Goal: Task Accomplishment & Management: Complete application form

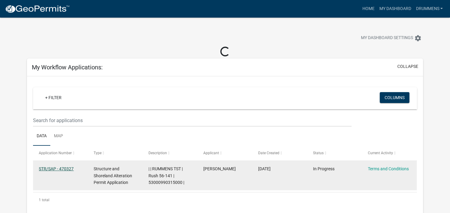
click at [63, 170] on link "STR/SAP - 470327" at bounding box center [56, 168] width 35 height 5
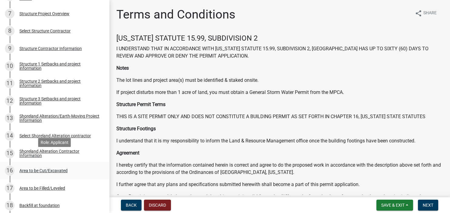
scroll to position [244, 0]
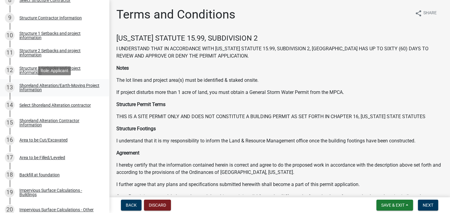
click at [24, 87] on div "Shoreland Alteration/Earth-Moving Project Information" at bounding box center [59, 87] width 80 height 8
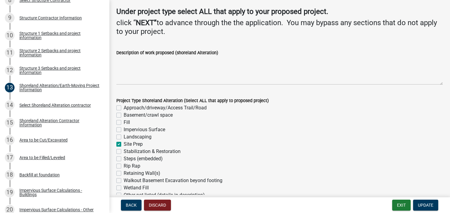
scroll to position [70, 0]
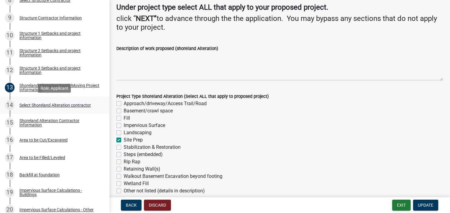
click at [29, 102] on div "14 Select Shoreland Alteration contractor" at bounding box center [52, 105] width 95 height 10
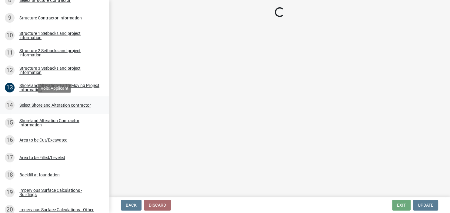
scroll to position [0, 0]
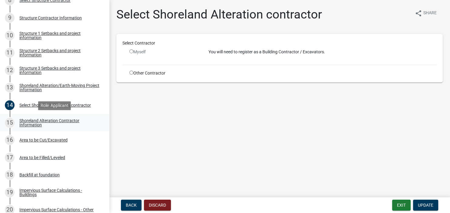
click at [28, 124] on div "Shoreland Alteration Contractor Information" at bounding box center [59, 123] width 80 height 8
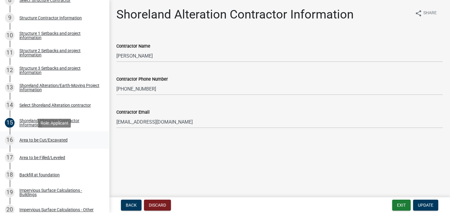
click at [35, 140] on div "Area to be Cut/Excavated" at bounding box center [43, 140] width 48 height 4
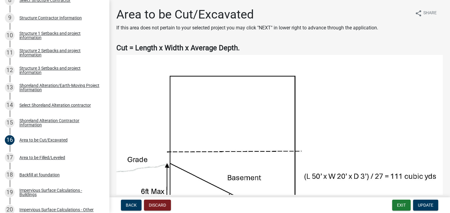
scroll to position [35, 0]
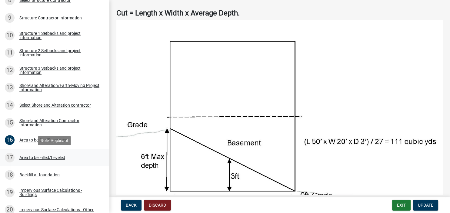
click at [23, 158] on div "Area to be Filled/Leveled" at bounding box center [42, 158] width 46 height 4
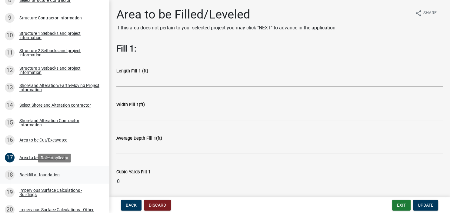
click at [24, 175] on div "Backfill at foundation" at bounding box center [39, 175] width 40 height 4
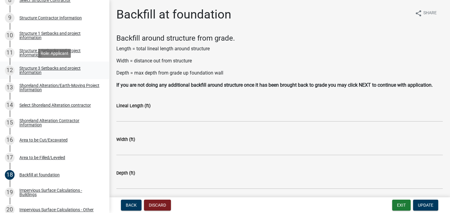
click at [29, 66] on div "Structure 3 Setbacks and project information" at bounding box center [59, 70] width 80 height 8
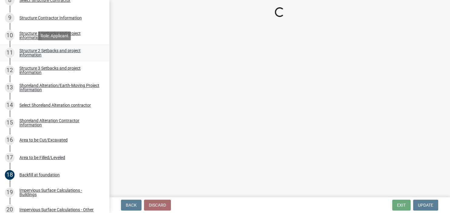
click at [30, 52] on div "Structure 2 Setbacks and project information" at bounding box center [59, 53] width 80 height 8
click at [30, 33] on div "Structure 1 Setbacks and project information" at bounding box center [59, 35] width 80 height 8
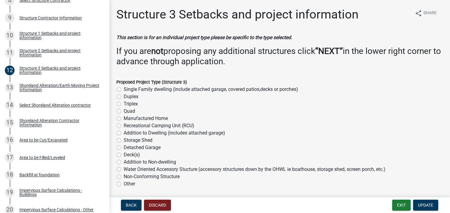
select select "a3cc236c-43aa-406a-8353-e0398d57c407"
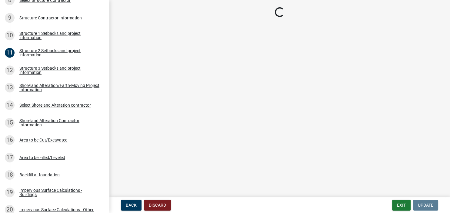
select select "a3cc236c-43aa-406a-8353-e0398d57c407"
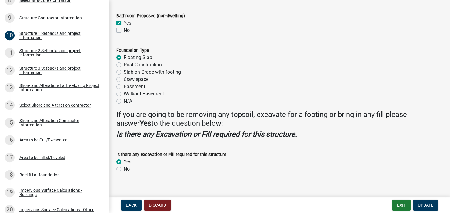
scroll to position [775, 0]
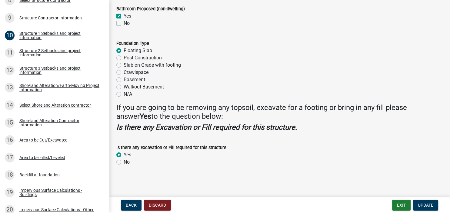
click at [124, 65] on label "Slab on Grade with footing" at bounding box center [152, 65] width 57 height 7
click at [124, 65] on input "Slab on Grade with footing" at bounding box center [126, 64] width 4 height 4
radio input "true"
click at [278, 71] on div "Crawlspace" at bounding box center [279, 72] width 327 height 7
click at [21, 104] on div "Select Shoreland Alteration contractor" at bounding box center [55, 105] width 72 height 4
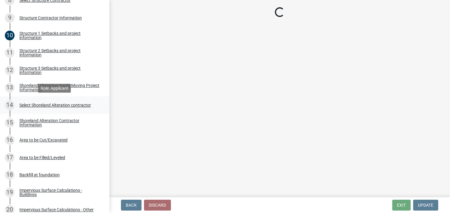
scroll to position [0, 0]
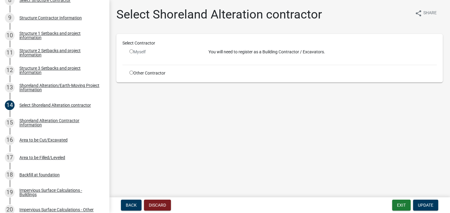
click at [131, 73] on input "radio" at bounding box center [131, 73] width 4 height 4
radio input "true"
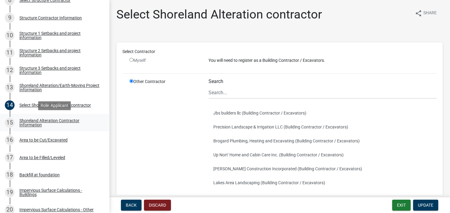
click at [32, 123] on div "Shoreland Alteration Contractor Information" at bounding box center [59, 123] width 80 height 8
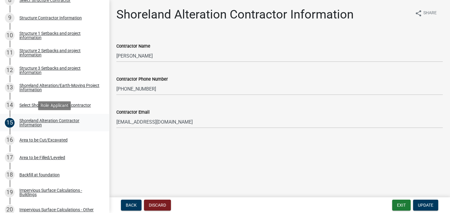
click at [26, 123] on div "Shoreland Alteration Contractor Information" at bounding box center [59, 123] width 80 height 8
click at [26, 140] on div "Area to be Cut/Excavated" at bounding box center [43, 140] width 48 height 4
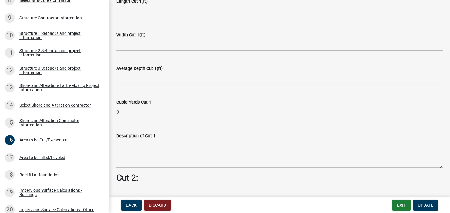
scroll to position [314, 0]
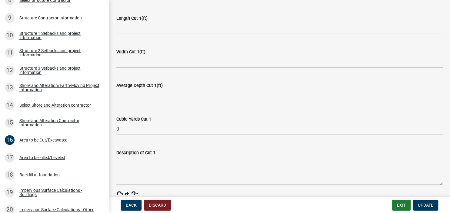
click at [116, 129] on div "Cubic Yards Cut 1 0" at bounding box center [280, 121] width 336 height 28
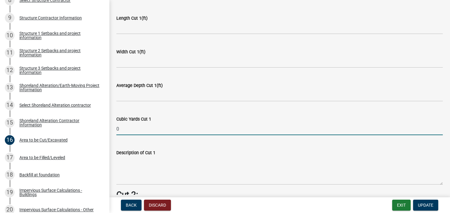
click at [122, 127] on input "0" at bounding box center [279, 129] width 327 height 12
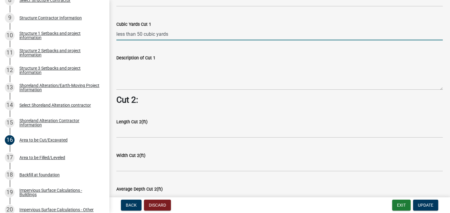
scroll to position [419, 0]
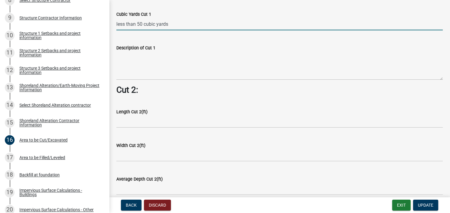
type input "less than 50 cubic yards"
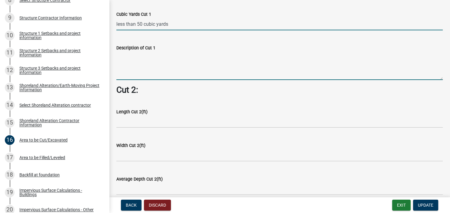
click at [141, 66] on textarea "Description of Cut 1" at bounding box center [279, 66] width 327 height 29
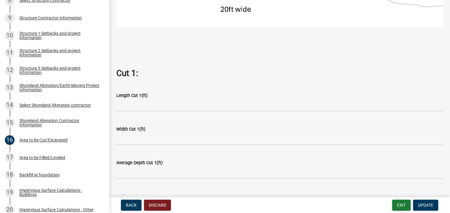
scroll to position [273, 0]
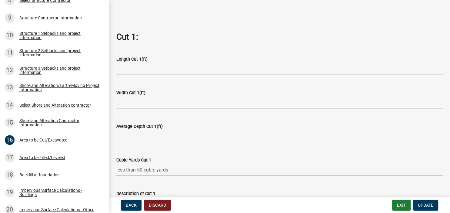
type textarea "dig for footings"
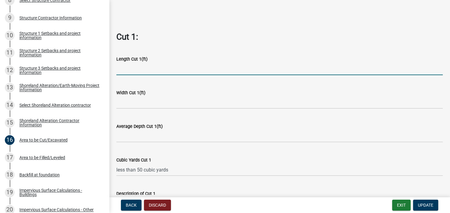
click at [130, 71] on input "text" at bounding box center [279, 69] width 327 height 12
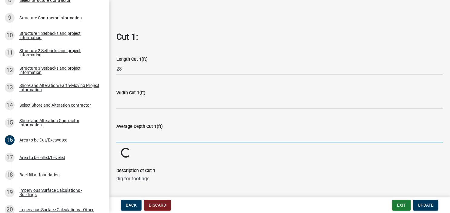
click at [192, 136] on input "text" at bounding box center [279, 136] width 327 height 12
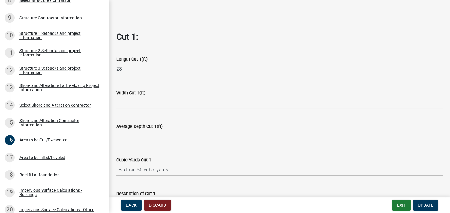
click at [131, 71] on input "28" at bounding box center [279, 69] width 327 height 12
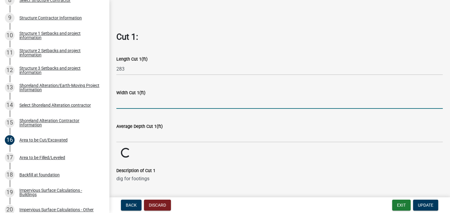
click at [167, 104] on input "text" at bounding box center [279, 102] width 327 height 12
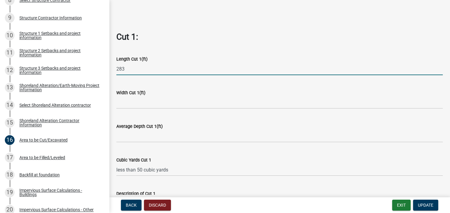
click at [137, 69] on input "283" at bounding box center [279, 69] width 327 height 12
drag, startPoint x: 135, startPoint y: 70, endPoint x: 106, endPoint y: 69, distance: 29.5
click at [116, 69] on input "283" at bounding box center [279, 69] width 327 height 12
type input "56"
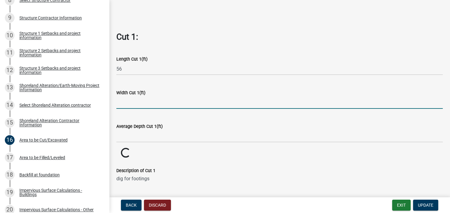
click at [161, 105] on input "text" at bounding box center [279, 102] width 327 height 12
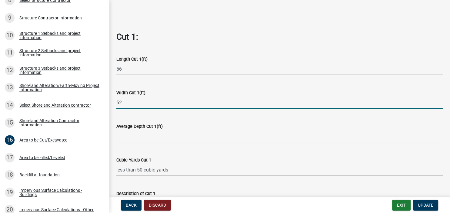
type input "52"
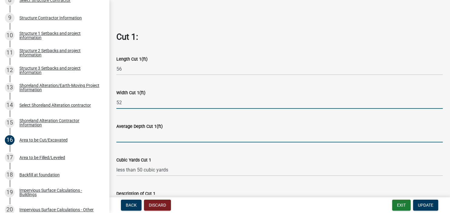
click at [149, 138] on input "text" at bounding box center [279, 136] width 327 height 12
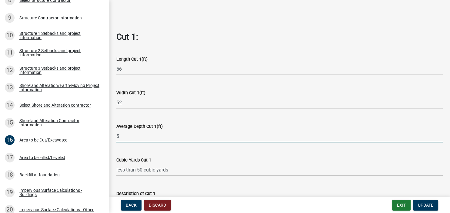
type input "5"
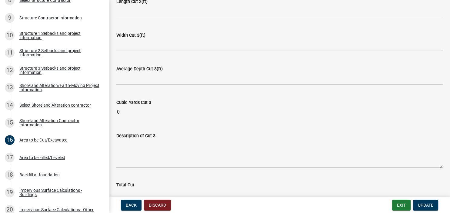
scroll to position [762, 0]
click at [154, 157] on input "Total Cut" at bounding box center [279, 160] width 327 height 12
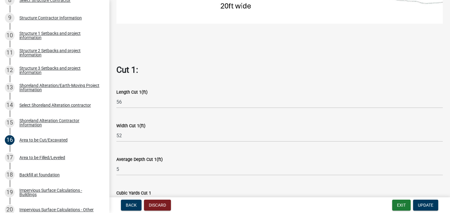
scroll to position [238, 0]
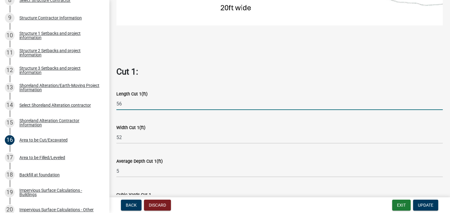
click at [131, 101] on input "56" at bounding box center [279, 104] width 327 height 12
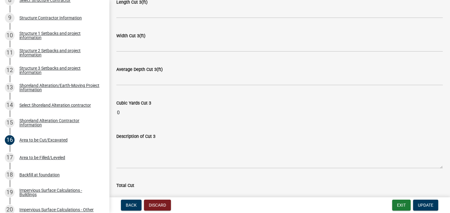
scroll to position [762, 0]
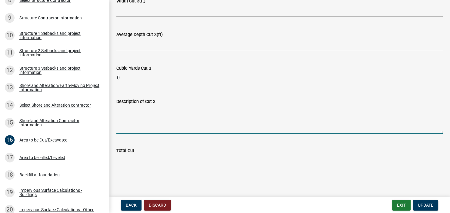
drag, startPoint x: 280, startPoint y: 118, endPoint x: 275, endPoint y: 116, distance: 6.0
click at [276, 116] on textarea "Description of Cut 3" at bounding box center [279, 119] width 327 height 29
click at [147, 162] on input "Total Cut" at bounding box center [279, 160] width 327 height 12
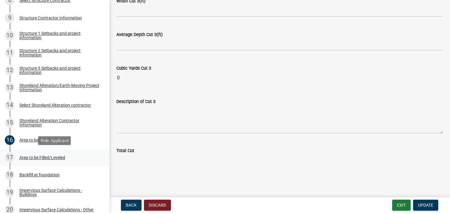
click at [35, 158] on div "Area to be Filled/Leveled" at bounding box center [42, 158] width 46 height 4
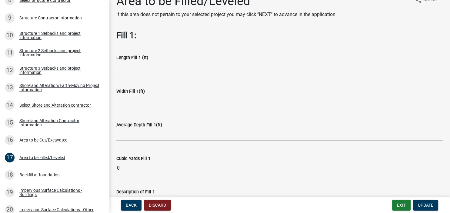
scroll to position [0, 0]
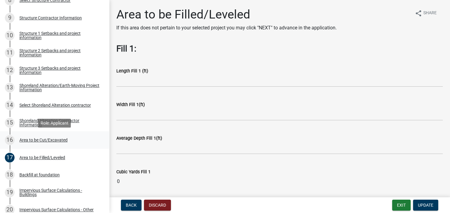
click at [53, 140] on div "Area to be Cut/Excavated" at bounding box center [43, 140] width 48 height 4
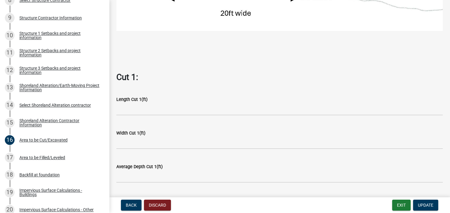
scroll to position [244, 0]
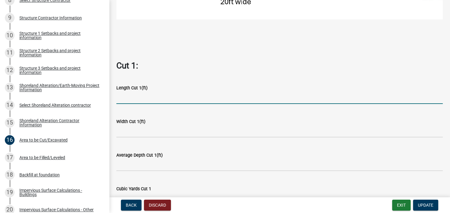
click at [140, 100] on input "text" at bounding box center [279, 98] width 327 height 12
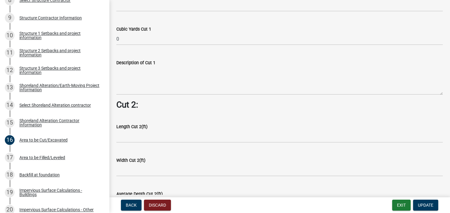
scroll to position [419, 0]
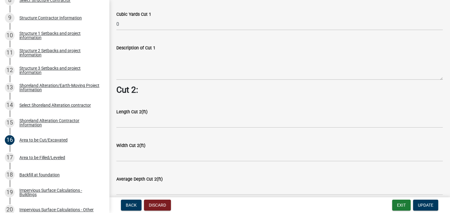
type input "28"
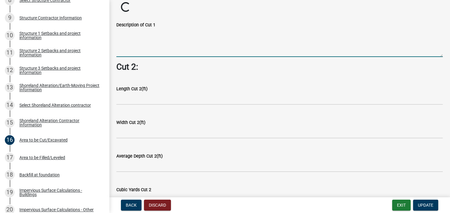
click at [169, 57] on textarea "Description of Cut 1" at bounding box center [279, 43] width 327 height 29
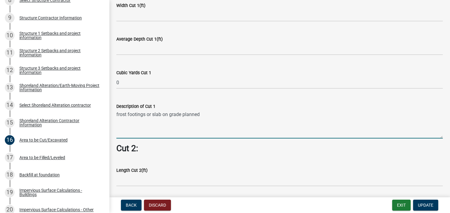
scroll to position [349, 0]
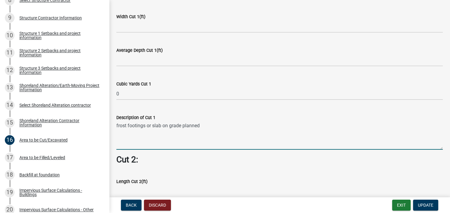
type textarea "frost footings or slab on grade planned"
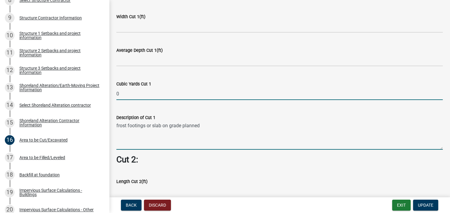
click at [127, 92] on input "0" at bounding box center [279, 94] width 327 height 12
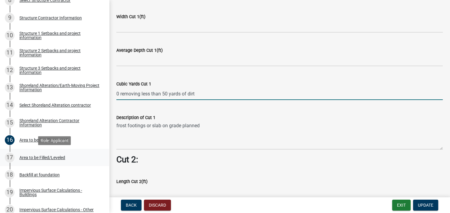
type input "0 removing less than 50 yards of dirt"
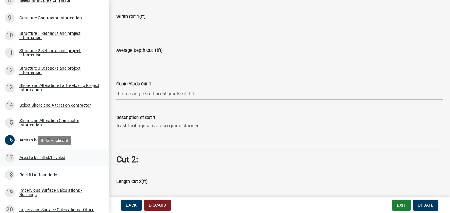
click at [31, 157] on div "Area to be Filled/Leveled" at bounding box center [42, 158] width 46 height 4
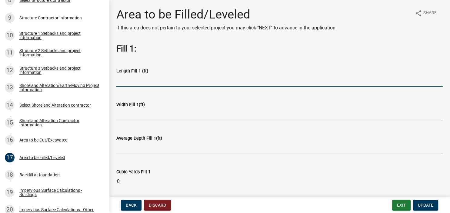
click at [143, 79] on input "text" at bounding box center [279, 81] width 327 height 12
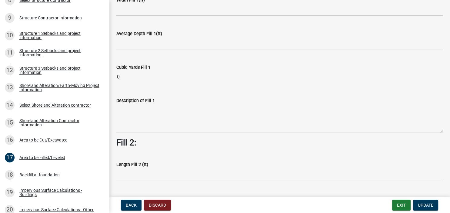
scroll to position [82, 0]
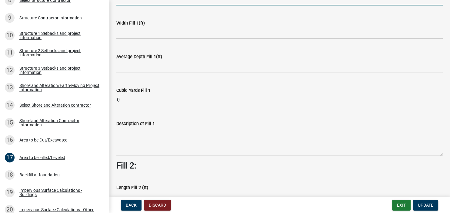
click at [132, 122] on label "Description of Fill 1" at bounding box center [135, 124] width 39 height 4
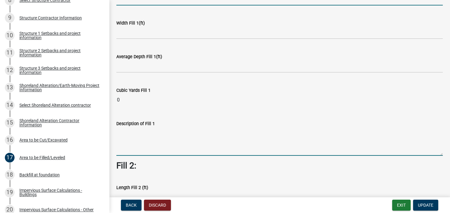
click at [132, 127] on textarea "Description of Fill 1" at bounding box center [279, 141] width 327 height 29
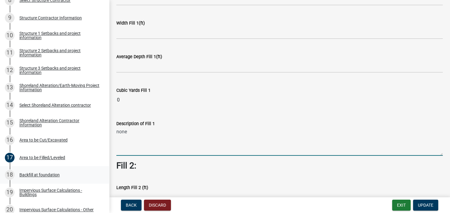
type textarea "none"
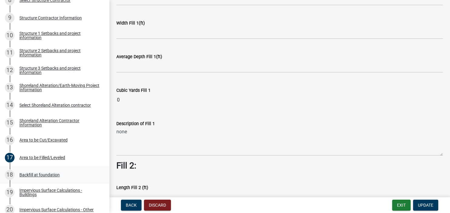
click at [33, 174] on div "Backfill at foundation" at bounding box center [39, 175] width 40 height 4
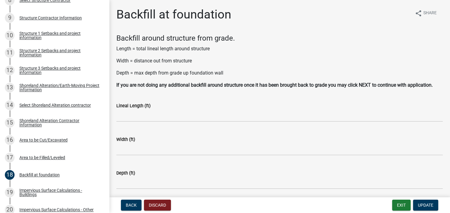
scroll to position [35, 0]
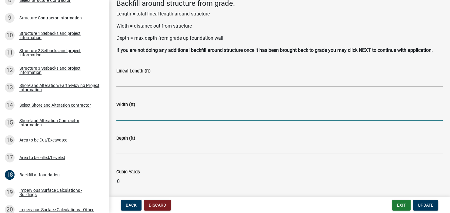
click at [127, 121] on input "text" at bounding box center [279, 114] width 327 height 12
type input "3"
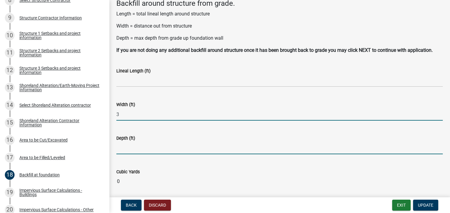
click at [132, 154] on input "text" at bounding box center [279, 148] width 327 height 12
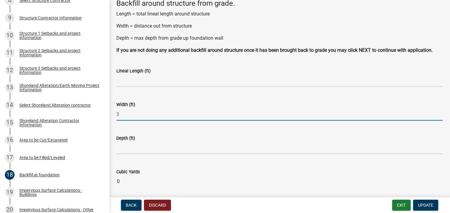
drag, startPoint x: 127, startPoint y: 121, endPoint x: 105, endPoint y: 123, distance: 22.0
click at [116, 121] on input "3" at bounding box center [279, 114] width 327 height 12
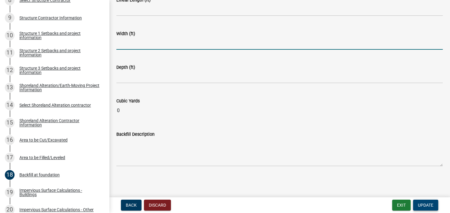
scroll to position [90, 0]
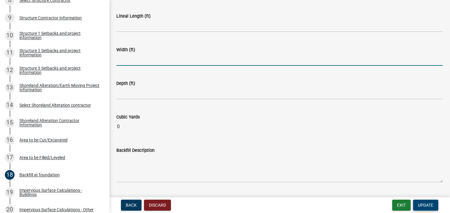
click at [423, 204] on span "Update" at bounding box center [425, 205] width 15 height 5
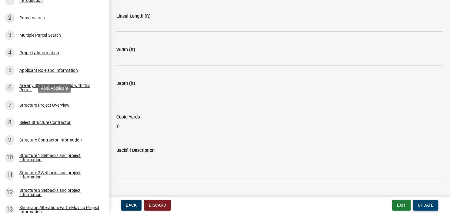
scroll to position [0, 0]
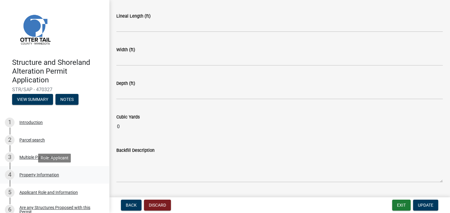
click at [36, 175] on div "Property Information" at bounding box center [39, 175] width 40 height 4
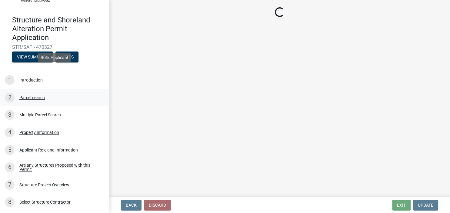
scroll to position [153, 0]
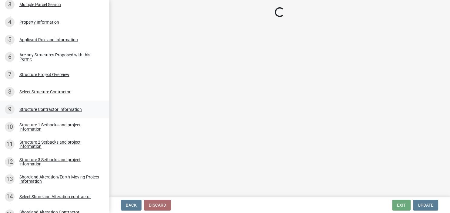
select select "bd934fa0-696e-47b9-a90f-8e33276cc410"
select select "bc365043-463f-4dd2-a146-228392936da3"
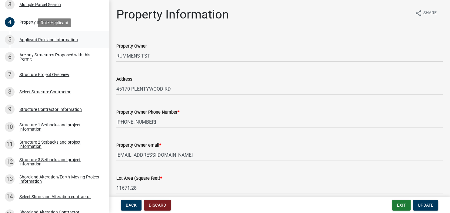
click at [28, 38] on div "Applicant Role and Information" at bounding box center [48, 40] width 59 height 4
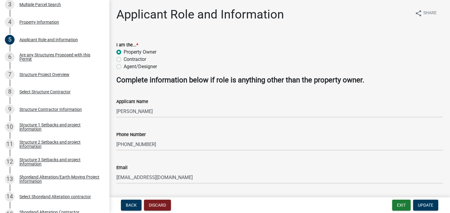
scroll to position [17, 0]
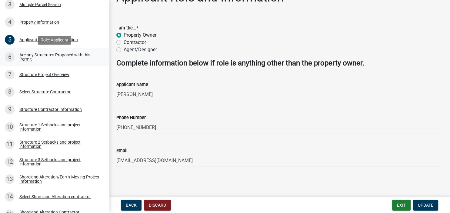
click at [54, 54] on div "Are any Structures Proposed with this Permit" at bounding box center [59, 57] width 80 height 8
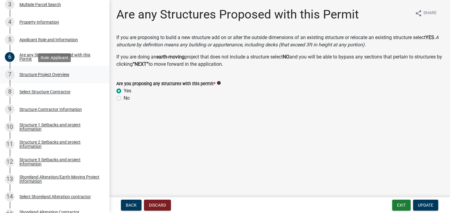
click at [41, 75] on div "Structure Project Overview" at bounding box center [44, 74] width 50 height 4
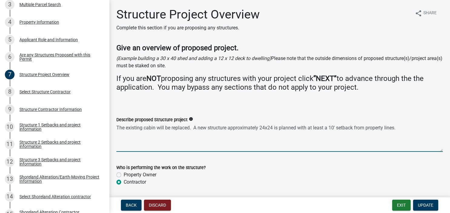
click at [266, 129] on textarea "The existing cabin will be replaced. A new structure approximately 24x24 is pla…" at bounding box center [279, 137] width 327 height 29
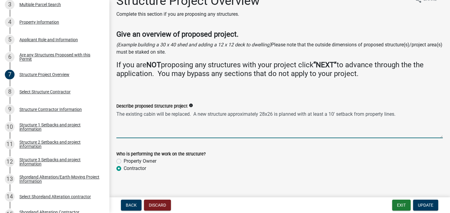
scroll to position [20, 0]
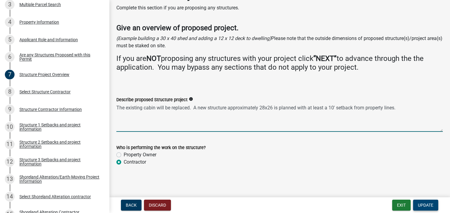
type textarea "The existing cabin will be replaced. A new structure approximately 28x26 is pla…"
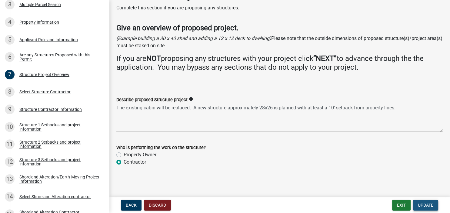
click at [419, 204] on span "Update" at bounding box center [425, 205] width 15 height 5
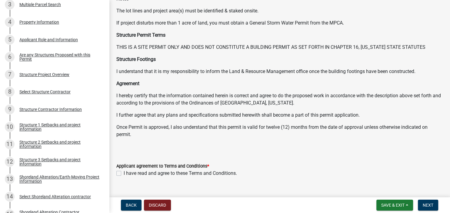
scroll to position [70, 0]
click at [124, 174] on label "I have read and agree to these Terms and Conditions." at bounding box center [180, 172] width 113 height 7
click at [124, 173] on input "I have read and agree to these Terms and Conditions." at bounding box center [126, 171] width 4 height 4
checkbox input "true"
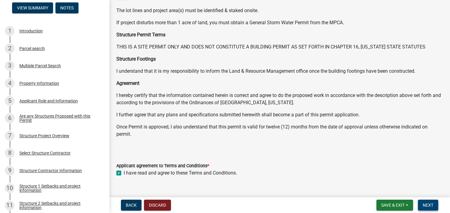
click at [423, 202] on button "Next" at bounding box center [428, 205] width 20 height 11
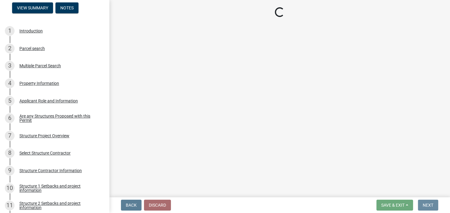
scroll to position [0, 0]
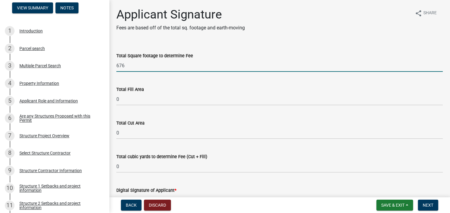
click at [150, 66] on input "676" at bounding box center [279, 65] width 327 height 12
type input "6"
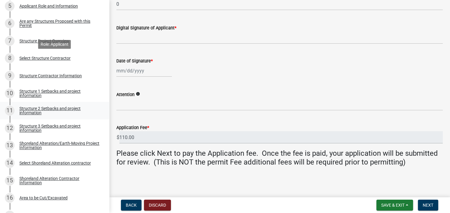
scroll to position [183, 0]
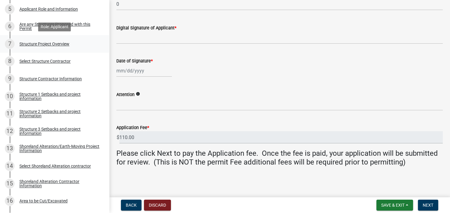
type input "728"
click at [31, 42] on div "Structure Project Overview" at bounding box center [44, 44] width 50 height 4
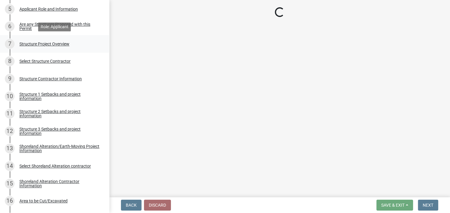
scroll to position [0, 0]
click at [24, 27] on div "Are any Structures Proposed with this Permit" at bounding box center [59, 26] width 80 height 8
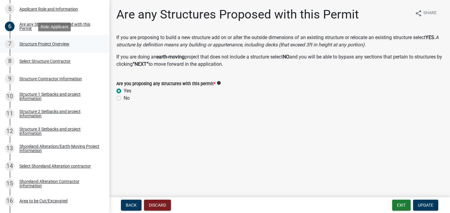
click at [30, 45] on div "Structure Project Overview" at bounding box center [44, 44] width 50 height 4
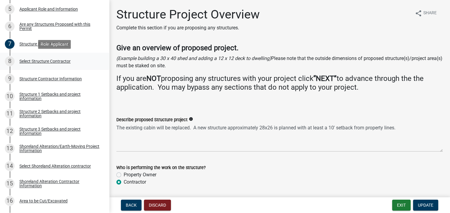
click at [30, 62] on div "Select Structure Contractor" at bounding box center [44, 61] width 51 height 4
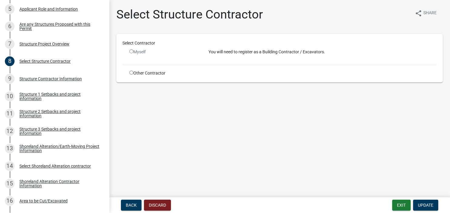
click at [131, 74] on input "radio" at bounding box center [131, 73] width 4 height 4
radio input "true"
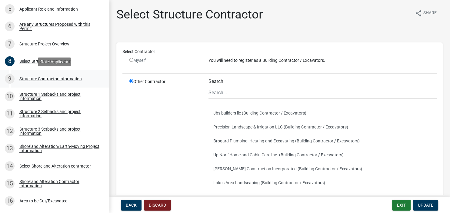
click at [63, 77] on div "Structure Contractor Information" at bounding box center [50, 79] width 62 height 4
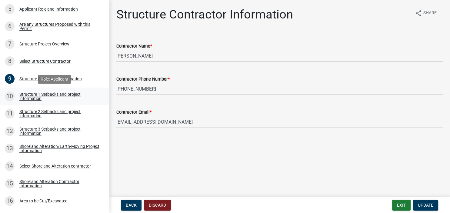
click at [45, 97] on div "Structure 1 Setbacks and project information" at bounding box center [59, 96] width 80 height 8
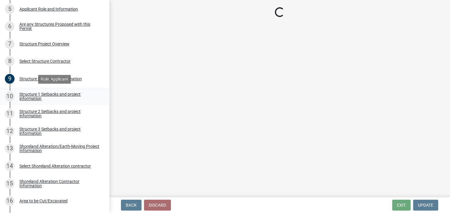
select select "a3cc236c-43aa-406a-8353-e0398d57c407"
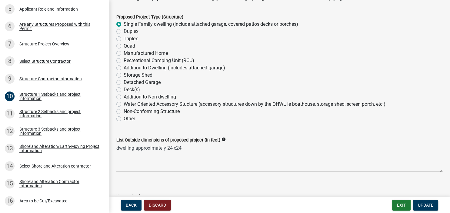
scroll to position [139, 0]
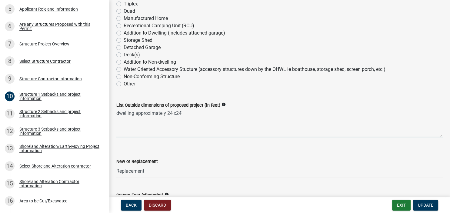
click at [182, 114] on textarea "dwelling approximately 24'x24'" at bounding box center [279, 123] width 327 height 29
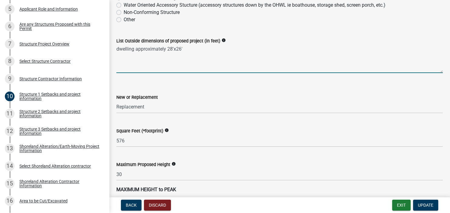
scroll to position [210, 0]
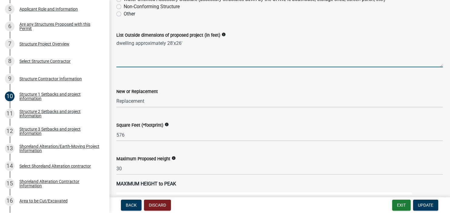
type textarea "dwelling approximately 28'x26'"
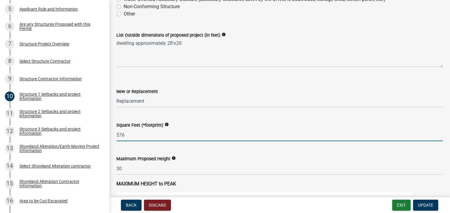
click at [133, 138] on input "576" at bounding box center [279, 135] width 327 height 12
type input "5"
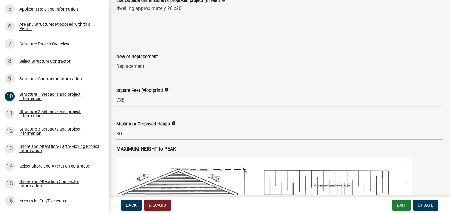
scroll to position [279, 0]
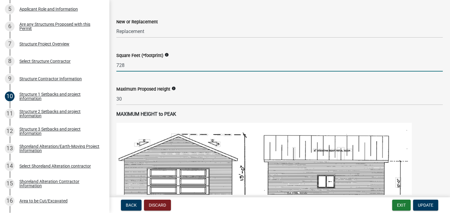
type input "728"
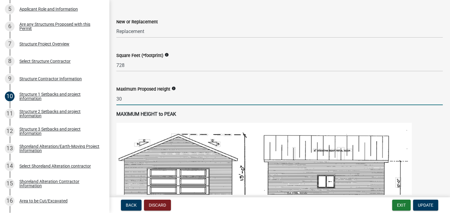
click at [139, 100] on input "30" at bounding box center [279, 99] width 327 height 12
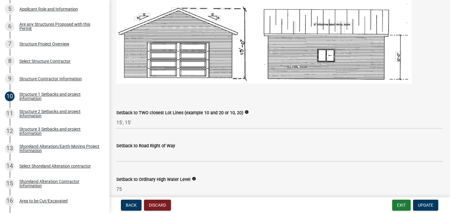
scroll to position [419, 0]
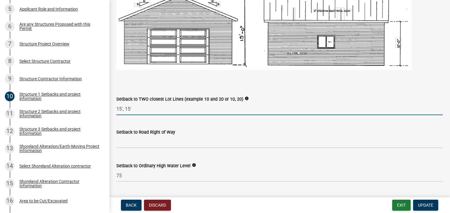
click at [136, 110] on input "15', 15'" at bounding box center [279, 109] width 327 height 12
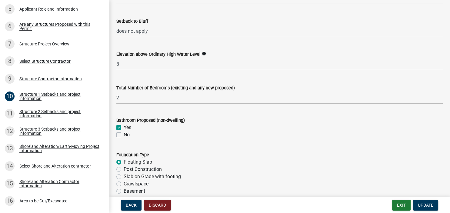
scroll to position [699, 0]
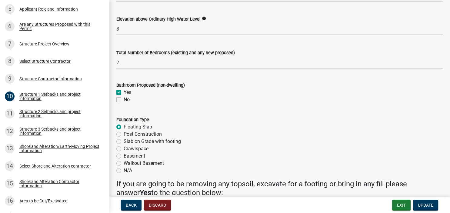
type input "10, 10"
click at [124, 142] on label "Slab on Grade with footing" at bounding box center [152, 141] width 57 height 7
click at [124, 142] on input "Slab on Grade with footing" at bounding box center [126, 140] width 4 height 4
radio input "true"
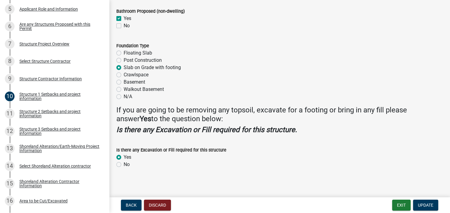
scroll to position [775, 0]
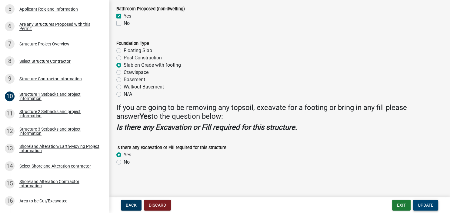
click at [424, 206] on span "Update" at bounding box center [425, 205] width 15 height 5
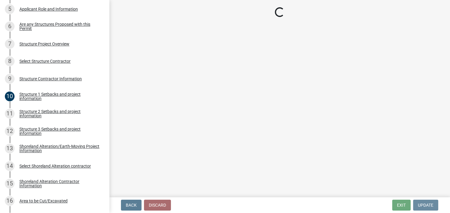
scroll to position [0, 0]
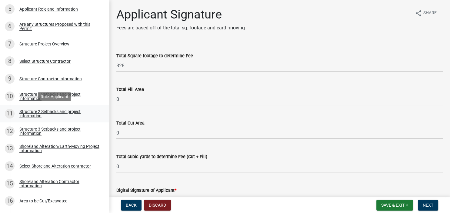
click at [32, 112] on div "Structure 2 Setbacks and project information" at bounding box center [59, 113] width 80 height 8
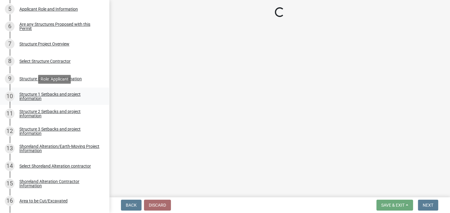
select select "a3cc236c-43aa-406a-8353-e0398d57c407"
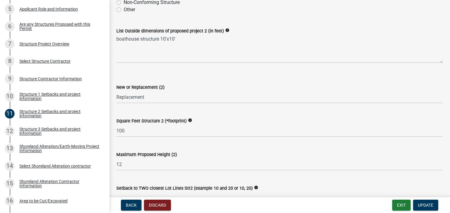
scroll to position [175, 0]
click at [159, 208] on button "Discard" at bounding box center [157, 205] width 27 height 11
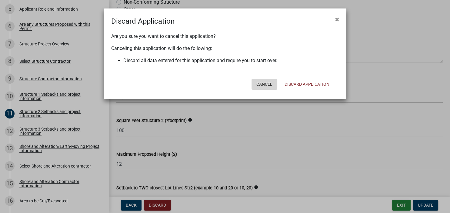
click at [263, 83] on button "Cancel" at bounding box center [265, 84] width 26 height 11
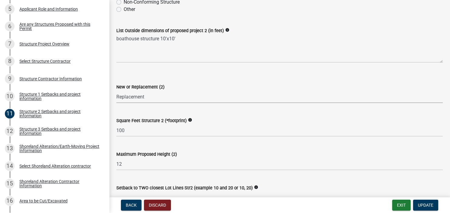
click at [162, 95] on select "Select Item... New Replacement" at bounding box center [279, 97] width 327 height 12
click at [116, 91] on select "Select Item... New Replacement" at bounding box center [279, 97] width 327 height 12
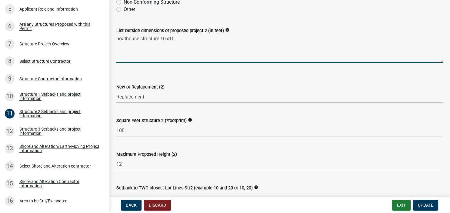
click at [149, 58] on textarea "boathouse structure 10'x10'" at bounding box center [279, 48] width 327 height 29
drag, startPoint x: 178, startPoint y: 40, endPoint x: 110, endPoint y: 39, distance: 67.9
click at [116, 39] on textarea "boathouse structure 10'x10'" at bounding box center [279, 48] width 327 height 29
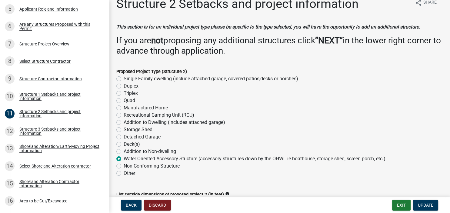
scroll to position [0, 0]
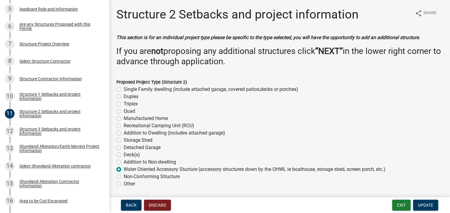
click at [124, 168] on label "Water Oriented Accessory Stucture (accessory structures down by the OHWL ie boa…" at bounding box center [255, 169] width 262 height 7
click at [124, 168] on input "Water Oriented Accessory Stucture (accessory structures down by the OHWL ie boa…" at bounding box center [126, 168] width 4 height 4
click at [131, 76] on form "Proposed Project Type (Structure 2) Single Family dwelling (include attached ga…" at bounding box center [279, 129] width 327 height 116
click at [124, 186] on label "Other" at bounding box center [130, 183] width 12 height 7
click at [124, 184] on input "Other" at bounding box center [126, 182] width 4 height 4
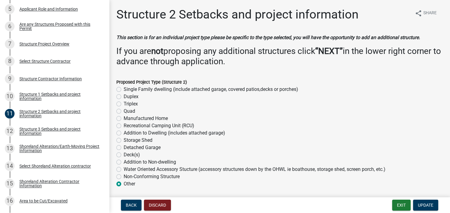
radio input "true"
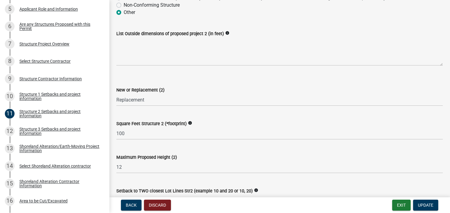
scroll to position [175, 0]
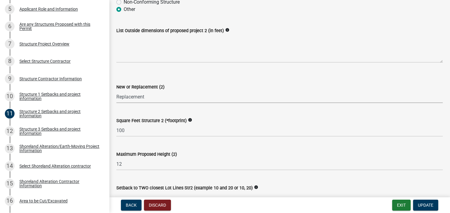
click at [116, 91] on select "Select Item... New Replacement" at bounding box center [279, 97] width 327 height 12
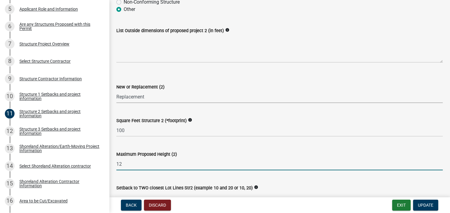
click at [122, 163] on input "12" at bounding box center [279, 164] width 327 height 12
type input "1"
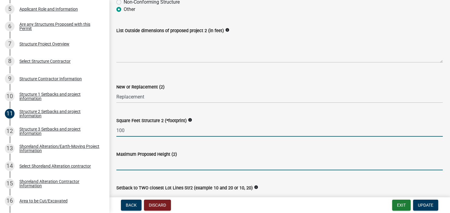
click at [130, 132] on input "100" at bounding box center [279, 130] width 327 height 12
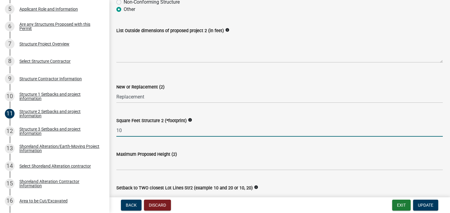
type input "1"
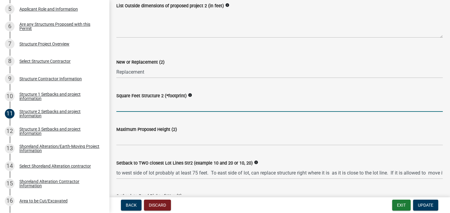
scroll to position [244, 0]
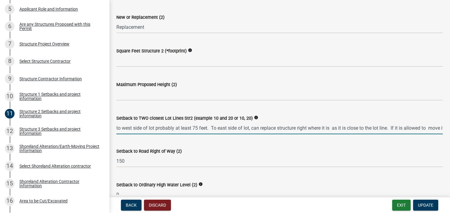
click at [148, 122] on input "to west side of lot probably at least 75 feet. To east side of lot, can replace…" at bounding box center [279, 128] width 327 height 12
drag, startPoint x: 391, startPoint y: 128, endPoint x: 89, endPoint y: 153, distance: 303.1
click at [116, 134] on input "to west side of lot probably at least 75 feet. To east side of lot, can replace…" at bounding box center [279, 128] width 327 height 12
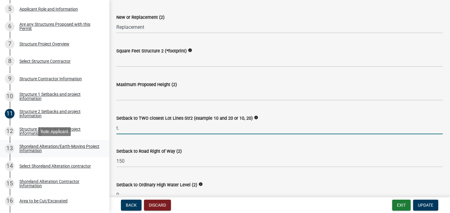
type input "."
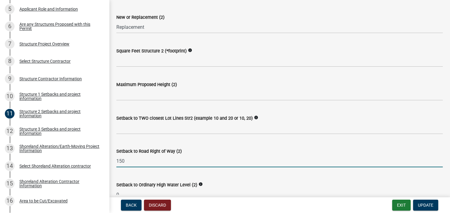
click at [126, 159] on input "150" at bounding box center [279, 161] width 327 height 12
type input "1"
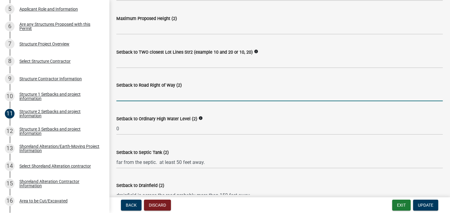
scroll to position [314, 0]
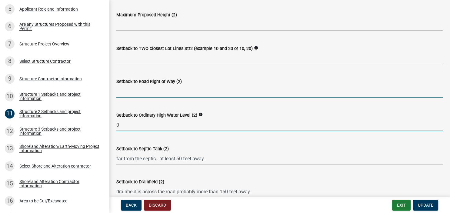
click at [127, 125] on input "0" at bounding box center [279, 125] width 327 height 12
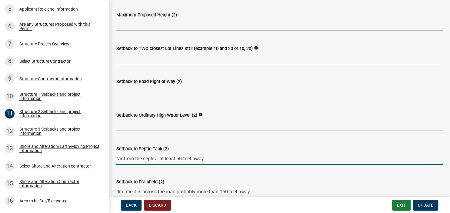
click at [210, 159] on input "far from the septic. at least 50 feet away." at bounding box center [279, 159] width 327 height 12
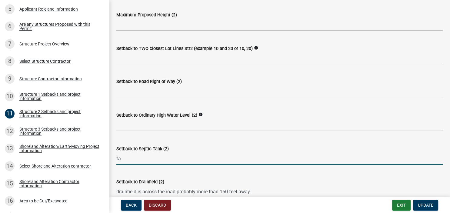
type input "f"
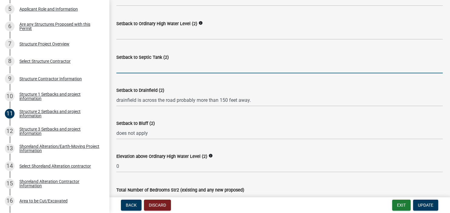
scroll to position [419, 0]
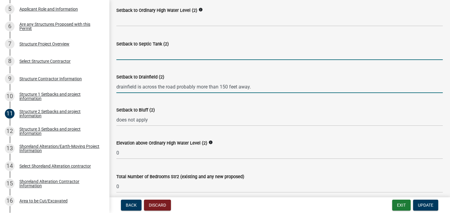
click at [254, 86] on input "drainfield is across the road probably more than 150 feet away." at bounding box center [279, 87] width 327 height 12
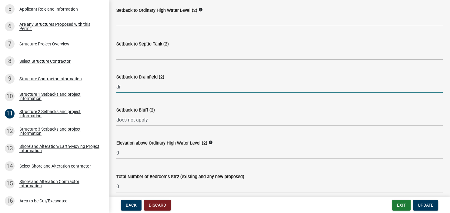
type input "d"
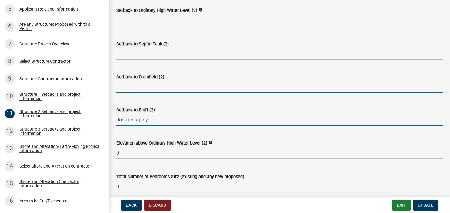
click at [153, 120] on input "does not apply" at bounding box center [279, 120] width 327 height 12
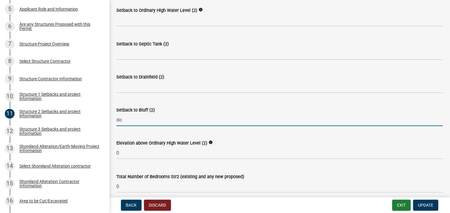
type input "d"
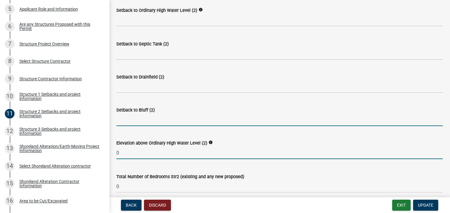
click at [141, 155] on input "0" at bounding box center [279, 153] width 327 height 12
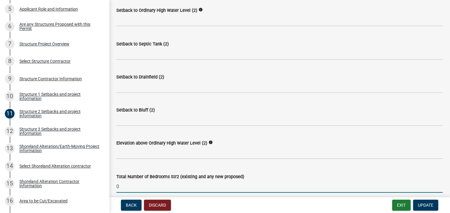
click at [132, 189] on input "0" at bounding box center [279, 186] width 327 height 12
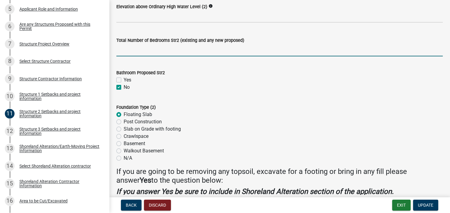
scroll to position [559, 0]
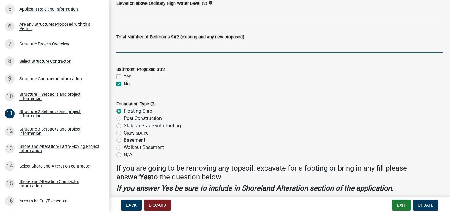
click at [124, 154] on label "N/A" at bounding box center [128, 154] width 8 height 7
click at [124, 154] on input "N/A" at bounding box center [126, 153] width 4 height 4
radio input "true"
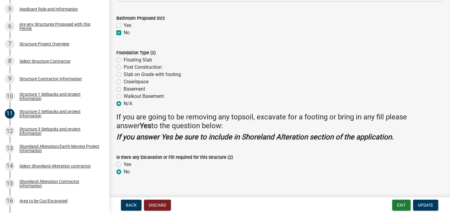
scroll to position [619, 0]
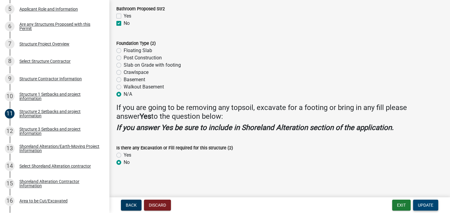
click at [429, 206] on span "Update" at bounding box center [425, 205] width 15 height 5
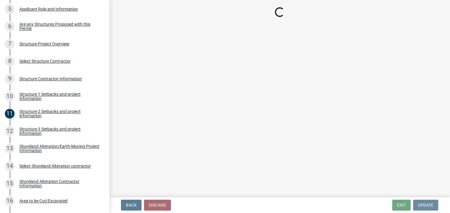
scroll to position [0, 0]
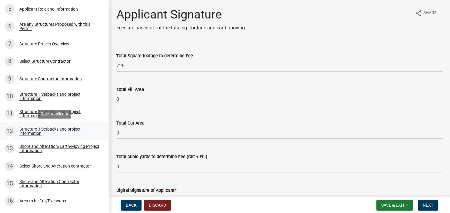
click at [26, 132] on div "Structure 3 Setbacks and project information" at bounding box center [59, 131] width 80 height 8
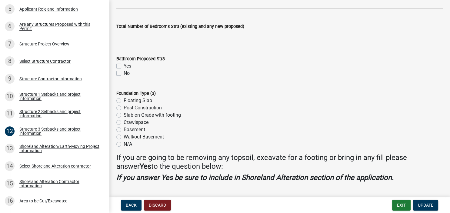
scroll to position [594, 0]
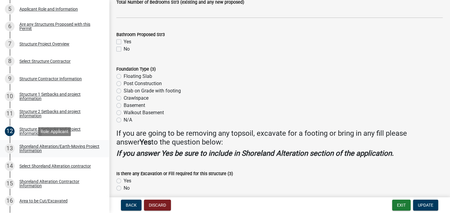
click at [35, 147] on div "Shoreland Alteration/Earth-Moving Project Information" at bounding box center [59, 148] width 80 height 8
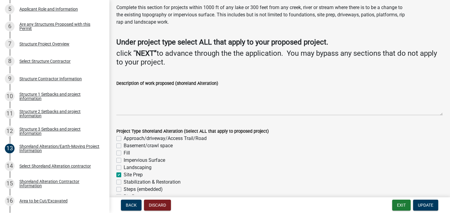
scroll to position [0, 0]
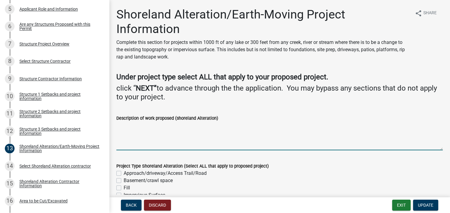
click at [119, 129] on textarea "Description of work proposed (shoreland Alteration)" at bounding box center [279, 136] width 327 height 29
type textarea "Footings for cabin slab"
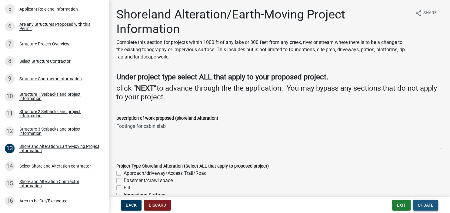
click at [424, 206] on span "Update" at bounding box center [425, 205] width 15 height 5
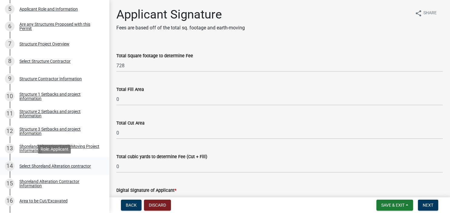
click at [40, 163] on div "14 Select Shoreland Alteration contractor" at bounding box center [52, 166] width 95 height 10
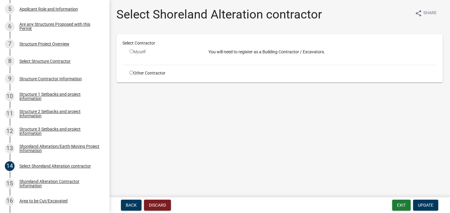
click at [132, 73] on input "radio" at bounding box center [131, 73] width 4 height 4
radio input "true"
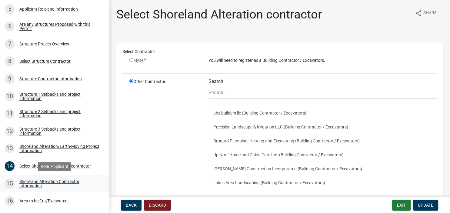
click at [55, 183] on div "Shoreland Alteration Contractor Information" at bounding box center [59, 183] width 80 height 8
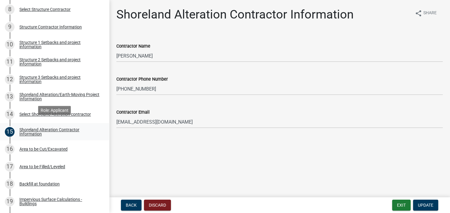
scroll to position [275, 0]
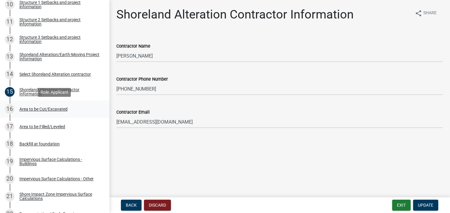
click at [40, 109] on div "Area to be Cut/Excavated" at bounding box center [43, 109] width 48 height 4
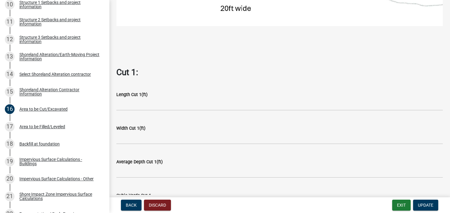
scroll to position [244, 0]
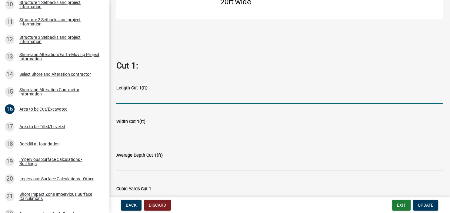
click at [138, 96] on input "text" at bounding box center [279, 98] width 327 height 12
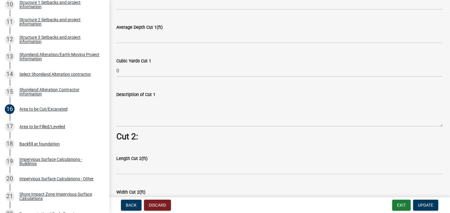
scroll to position [384, 0]
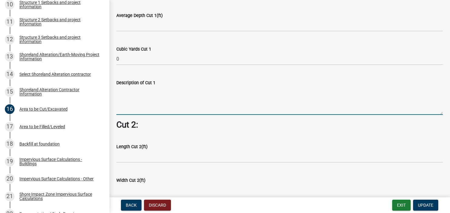
click at [130, 102] on textarea "Description of Cut 1" at bounding box center [279, 100] width 327 height 29
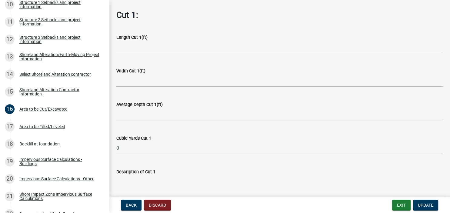
scroll to position [279, 0]
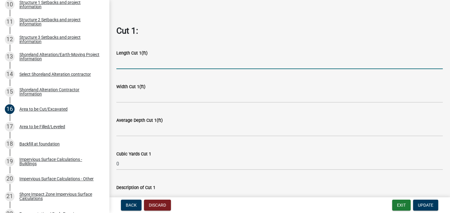
click at [124, 60] on input "text" at bounding box center [279, 63] width 327 height 12
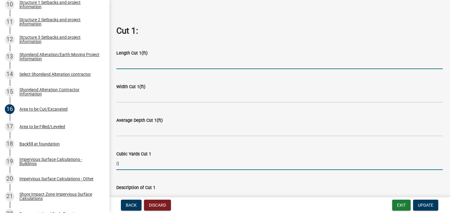
click at [133, 161] on input "0" at bounding box center [279, 164] width 327 height 12
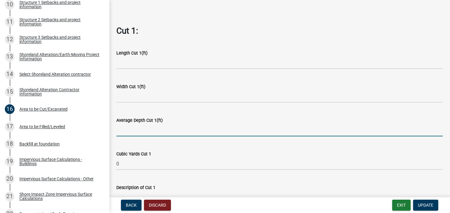
click at [145, 132] on input "text" at bounding box center [279, 130] width 327 height 12
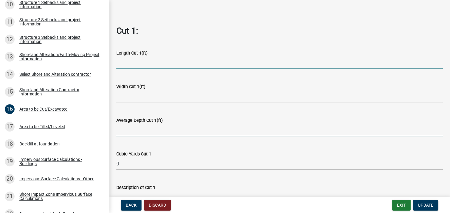
click at [132, 63] on input "text" at bounding box center [279, 63] width 327 height 12
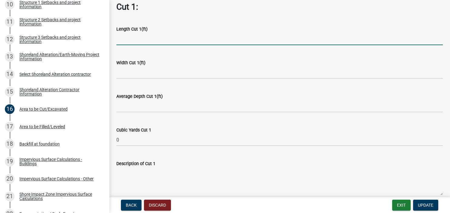
scroll to position [314, 0]
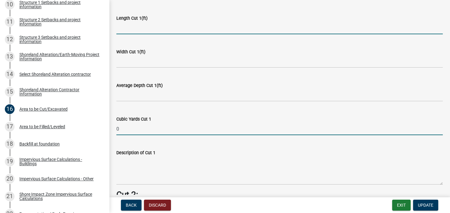
click at [129, 129] on input "0" at bounding box center [279, 129] width 327 height 12
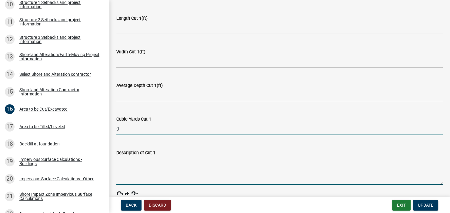
click at [135, 172] on textarea "Description of Cut 1" at bounding box center [279, 170] width 327 height 29
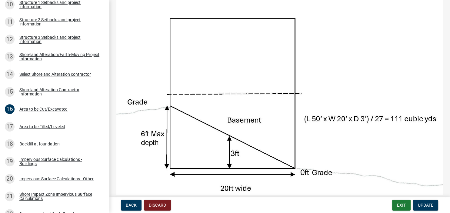
scroll to position [70, 0]
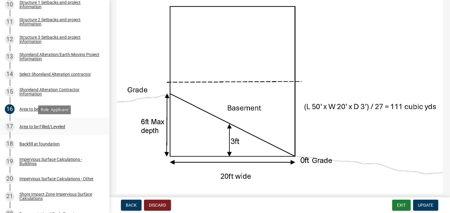
click at [41, 129] on div "17 Area to be Filled/Leveled" at bounding box center [52, 127] width 95 height 10
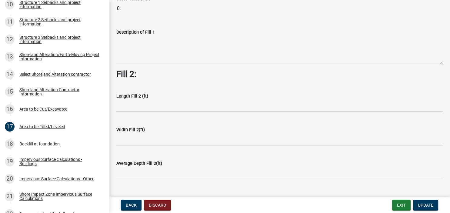
scroll to position [175, 0]
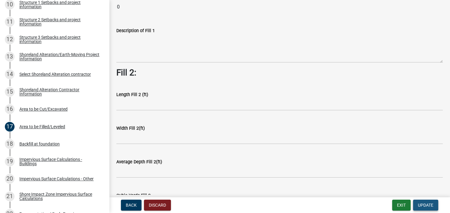
click at [424, 206] on span "Update" at bounding box center [425, 205] width 15 height 5
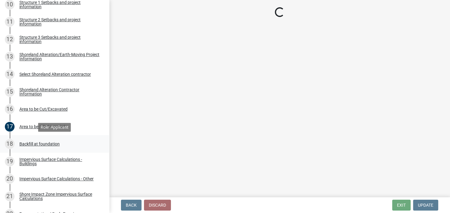
click at [45, 146] on div "Backfill at foundation" at bounding box center [39, 144] width 40 height 4
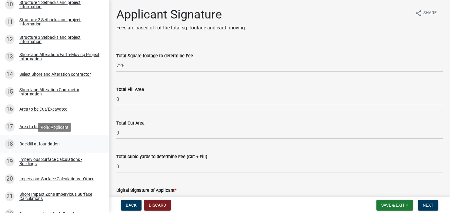
click at [27, 143] on div "Backfill at foundation" at bounding box center [39, 144] width 40 height 4
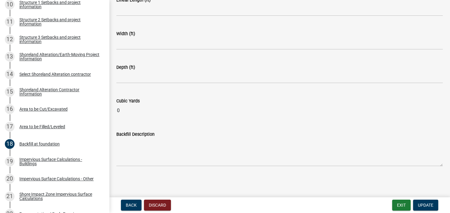
scroll to position [113, 0]
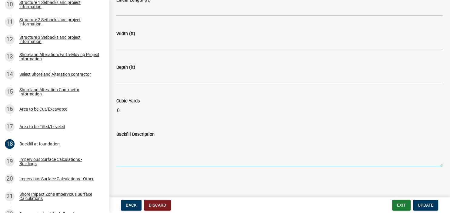
click at [140, 158] on textarea "Backfill Description" at bounding box center [279, 152] width 327 height 29
type textarea "no additional backfill"
click at [429, 205] on span "Update" at bounding box center [425, 205] width 15 height 5
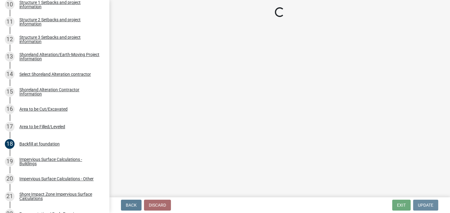
scroll to position [0, 0]
click at [24, 160] on div "Impervious Surface Calculations - Buildings" at bounding box center [59, 161] width 80 height 8
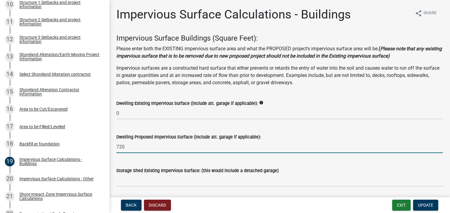
click at [146, 146] on input "720" at bounding box center [279, 147] width 327 height 12
click at [131, 149] on input "720" at bounding box center [279, 147] width 327 height 12
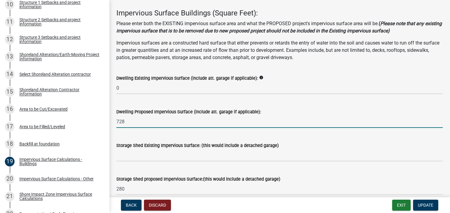
scroll to position [35, 0]
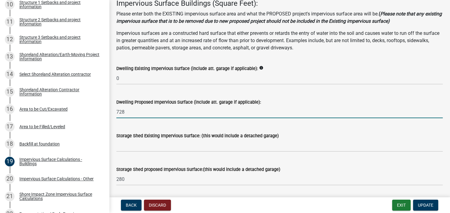
type input "728"
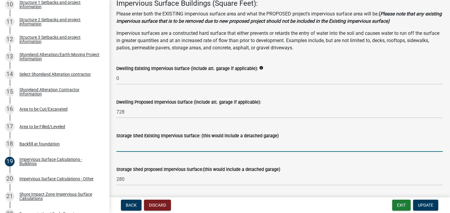
click at [145, 146] on input "text" at bounding box center [279, 145] width 327 height 12
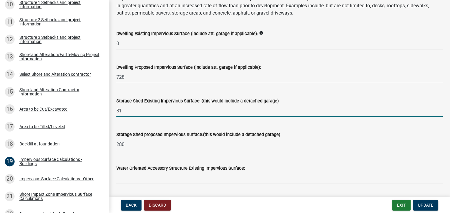
type input "81"
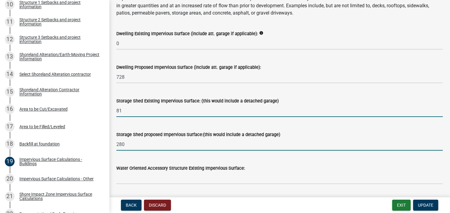
click at [137, 144] on input "280" at bounding box center [279, 144] width 327 height 12
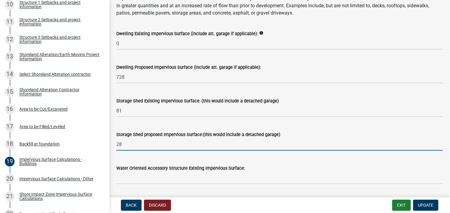
type input "2"
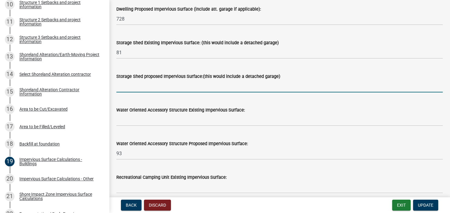
scroll to position [139, 0]
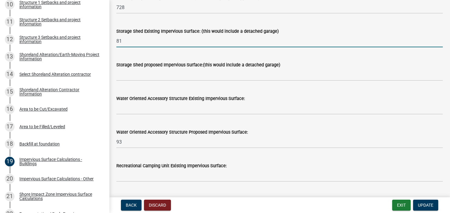
click at [125, 44] on input "81" at bounding box center [279, 41] width 327 height 12
type input "8"
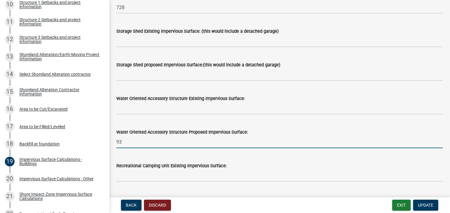
click at [130, 145] on input "93" at bounding box center [279, 142] width 327 height 12
type input "9"
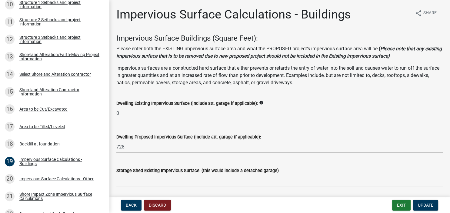
scroll to position [175, 0]
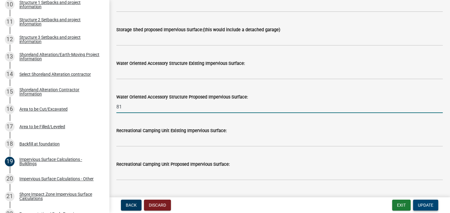
type input "81"
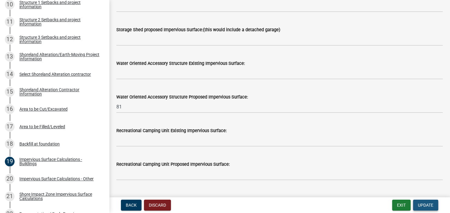
click at [423, 206] on span "Update" at bounding box center [425, 205] width 15 height 5
click at [54, 180] on div "Impervious Surface Calculations - Other" at bounding box center [56, 179] width 74 height 4
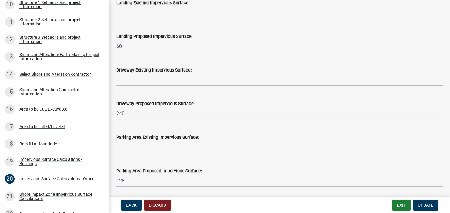
scroll to position [314, 0]
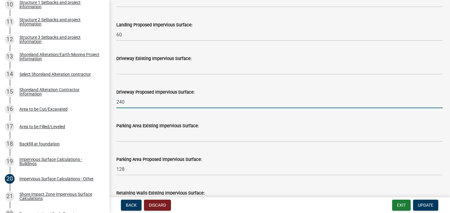
click at [136, 102] on input "240" at bounding box center [279, 102] width 327 height 12
type input "2"
drag, startPoint x: 127, startPoint y: 102, endPoint x: 112, endPoint y: 104, distance: 15.3
click at [116, 104] on input "140" at bounding box center [279, 102] width 327 height 12
type input "2"
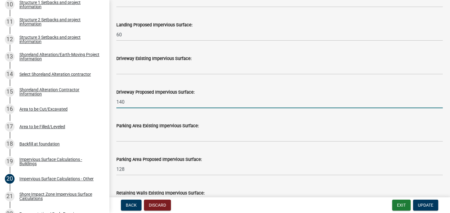
type input "140"
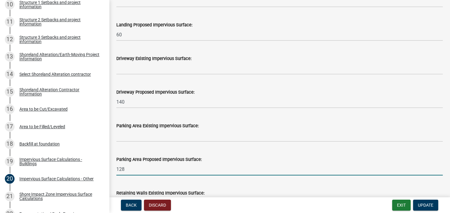
click at [127, 166] on input "128" at bounding box center [279, 169] width 327 height 12
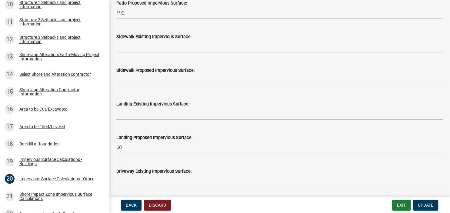
scroll to position [166, 0]
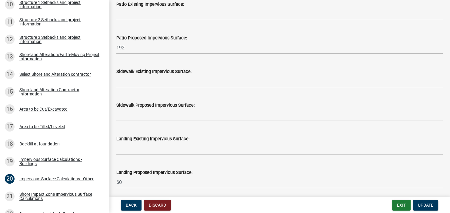
type input "140"
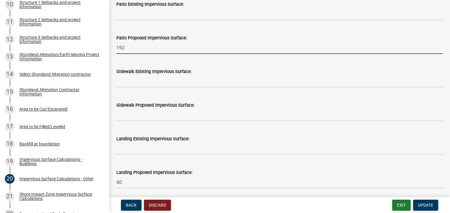
click at [126, 49] on input "192" at bounding box center [279, 48] width 327 height 12
type input "1"
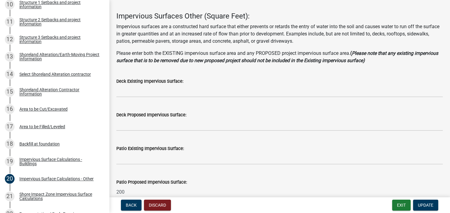
scroll to position [0, 0]
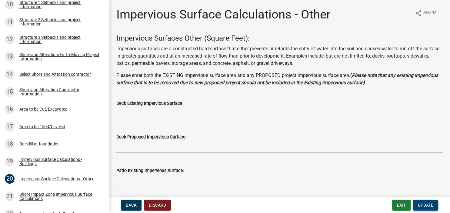
type input "200"
click at [426, 207] on span "Update" at bounding box center [425, 205] width 15 height 5
click at [61, 158] on div "Impervious Surface Calculations - Buildings" at bounding box center [59, 161] width 80 height 8
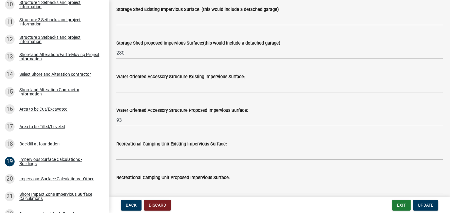
scroll to position [175, 0]
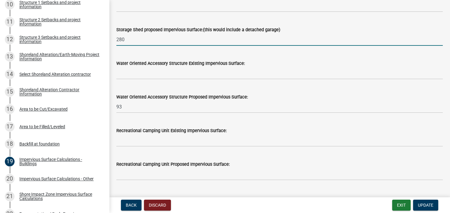
click at [130, 37] on input "280" at bounding box center [279, 39] width 327 height 12
type input "2"
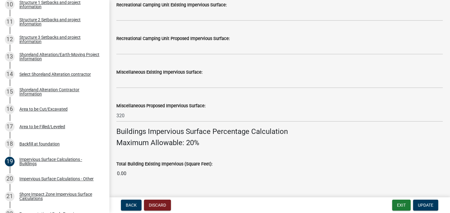
scroll to position [314, 0]
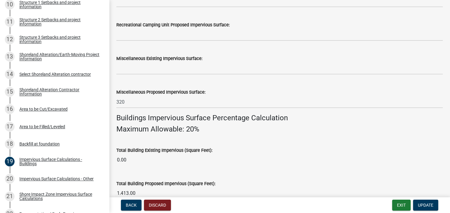
type input "0"
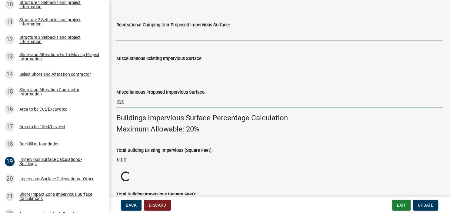
click at [134, 104] on input "320" at bounding box center [279, 102] width 327 height 12
type input "3"
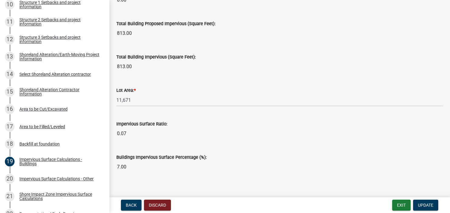
scroll to position [481, 0]
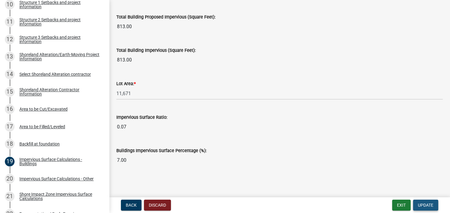
click at [428, 204] on span "Update" at bounding box center [425, 205] width 15 height 5
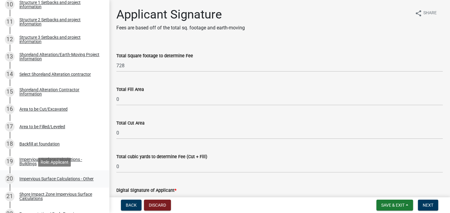
click at [60, 179] on div "Impervious Surface Calculations - Other" at bounding box center [56, 179] width 74 height 4
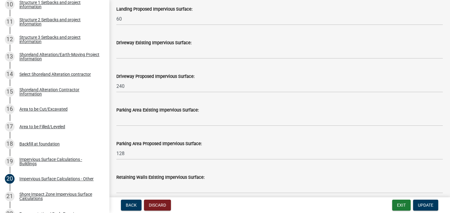
scroll to position [314, 0]
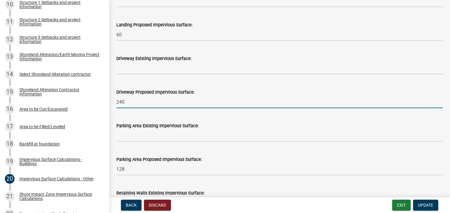
click at [129, 105] on input "240" at bounding box center [279, 102] width 327 height 12
type input "2"
type input "140"
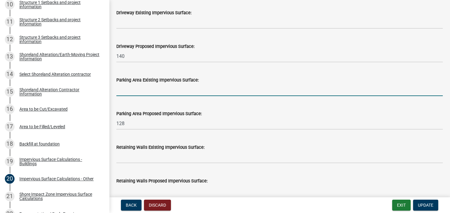
scroll to position [384, 0]
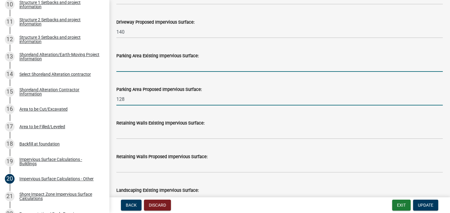
click at [129, 99] on input "128" at bounding box center [279, 99] width 327 height 12
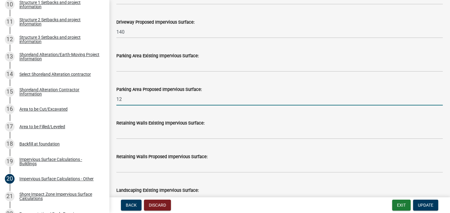
type input "1"
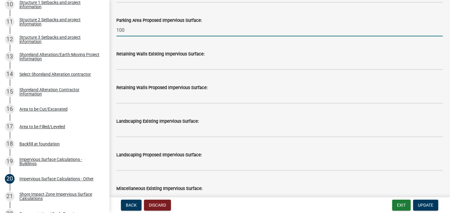
scroll to position [454, 0]
type input "100"
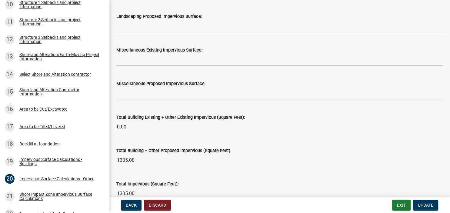
scroll to position [629, 0]
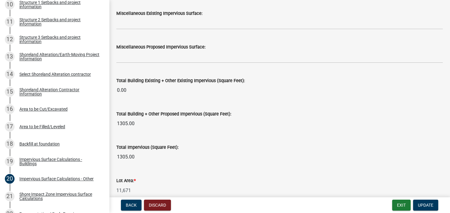
click at [136, 124] on input "1305.00" at bounding box center [279, 124] width 327 height 12
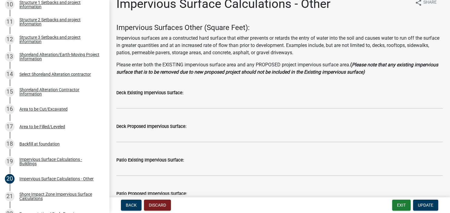
scroll to position [0, 0]
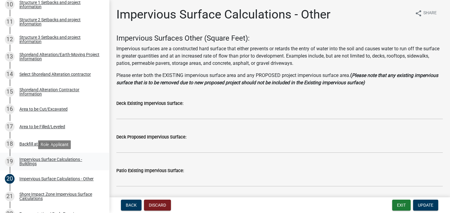
click at [64, 159] on div "Impervious Surface Calculations - Buildings" at bounding box center [59, 161] width 80 height 8
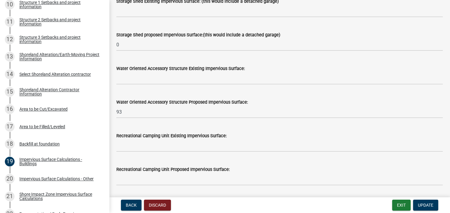
scroll to position [175, 0]
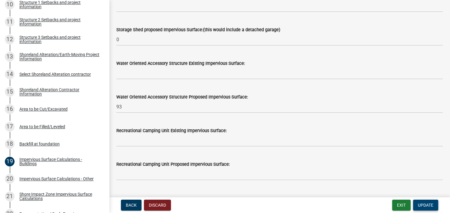
click at [434, 207] on button "Update" at bounding box center [425, 205] width 25 height 11
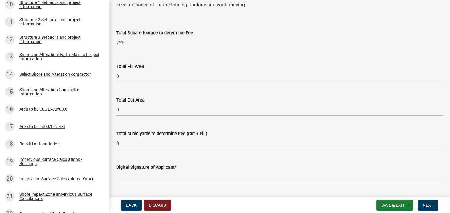
scroll to position [35, 0]
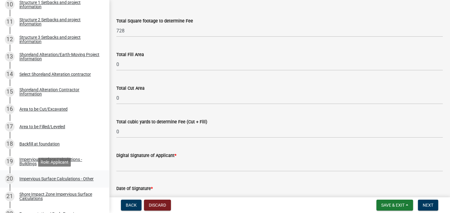
click at [37, 184] on div "20 Impervious Surface Calculations - Other" at bounding box center [52, 179] width 95 height 10
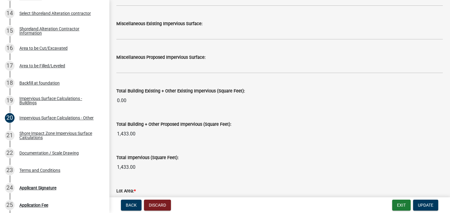
scroll to position [629, 0]
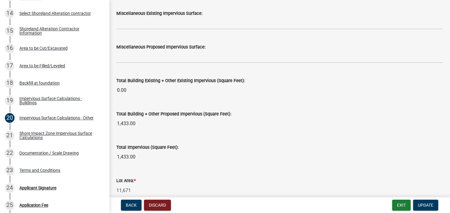
click at [136, 124] on input "1,433.00" at bounding box center [279, 124] width 327 height 12
click at [133, 121] on input "1,433.00" at bounding box center [279, 124] width 327 height 12
click at [119, 124] on input "1,433.00" at bounding box center [279, 124] width 327 height 12
click at [123, 123] on input "1,433.00" at bounding box center [279, 124] width 327 height 12
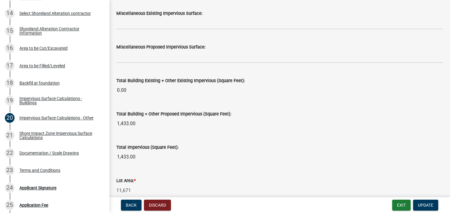
drag, startPoint x: 123, startPoint y: 123, endPoint x: 146, endPoint y: 118, distance: 23.6
click at [124, 123] on input "1,433.00" at bounding box center [279, 124] width 327 height 12
click at [159, 95] on input "0.00" at bounding box center [279, 90] width 327 height 12
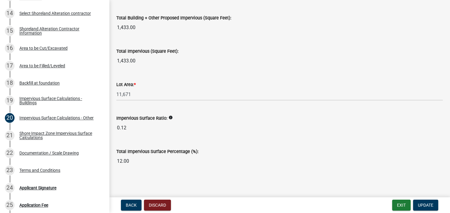
scroll to position [725, 0]
click at [139, 129] on input "0.12" at bounding box center [279, 127] width 327 height 12
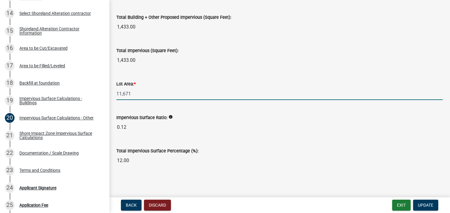
click at [133, 93] on input "11,671" at bounding box center [279, 94] width 327 height 12
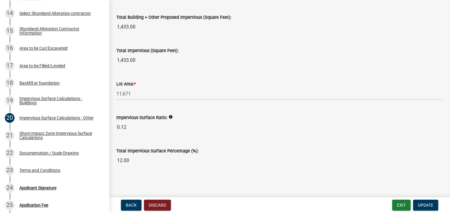
click at [130, 60] on input "1,433.00" at bounding box center [279, 60] width 327 height 12
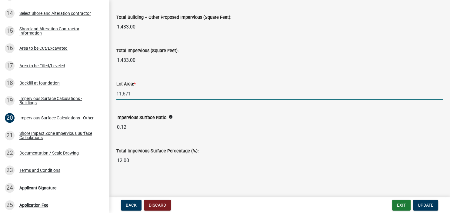
click at [133, 27] on input "1,433.00" at bounding box center [279, 27] width 327 height 12
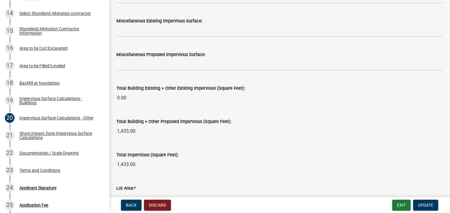
scroll to position [621, 0]
click at [126, 98] on input "0.00" at bounding box center [279, 98] width 327 height 12
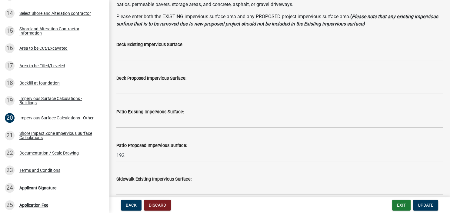
scroll to position [0, 0]
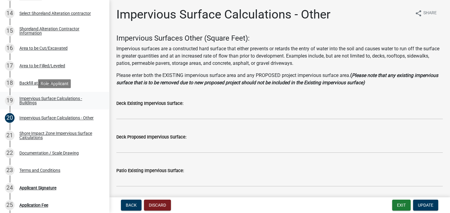
click at [30, 100] on div "Impervious Surface Calculations - Buildings" at bounding box center [59, 100] width 80 height 8
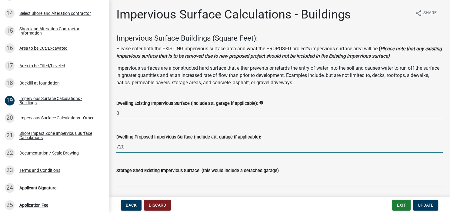
click at [179, 148] on input "720" at bounding box center [279, 147] width 327 height 12
type input "728"
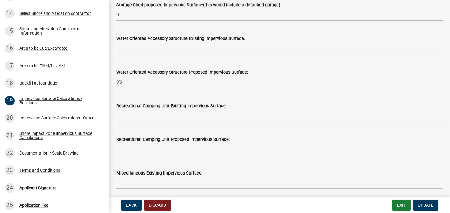
scroll to position [210, 0]
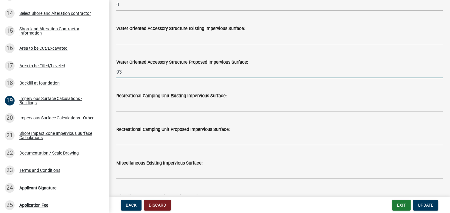
click at [135, 72] on input "93" at bounding box center [279, 72] width 327 height 12
type input "9"
type input "81"
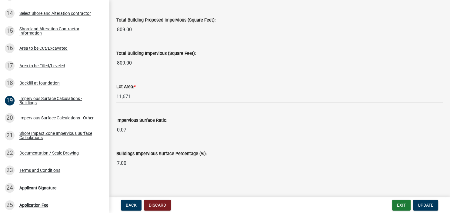
scroll to position [481, 0]
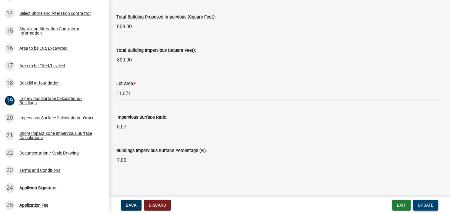
click at [419, 202] on button "Update" at bounding box center [425, 205] width 25 height 11
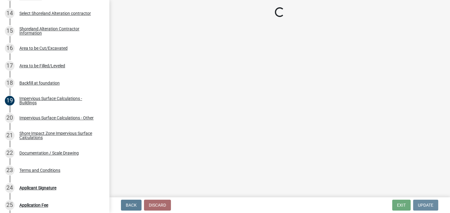
scroll to position [0, 0]
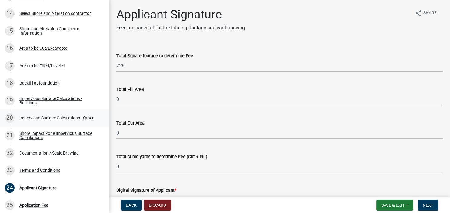
click at [29, 118] on div "Impervious Surface Calculations - Other" at bounding box center [56, 118] width 74 height 4
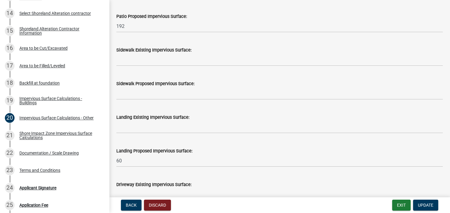
scroll to position [175, 0]
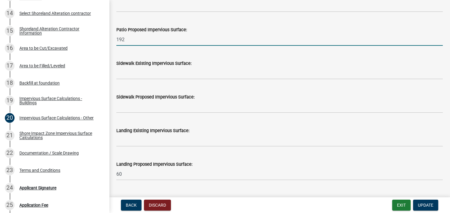
click at [124, 39] on input "192" at bounding box center [279, 39] width 327 height 12
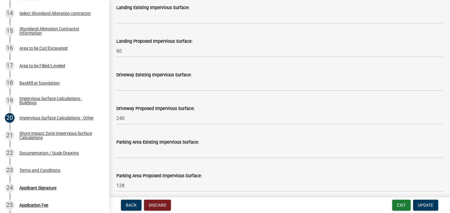
scroll to position [314, 0]
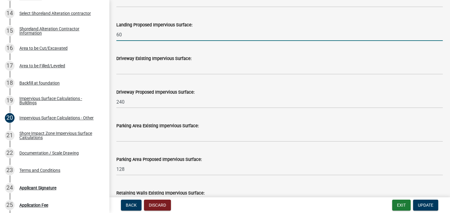
type input "192"
click at [138, 35] on input "60" at bounding box center [279, 35] width 327 height 12
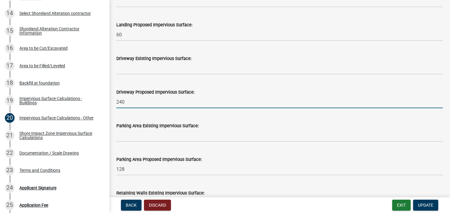
type input "60"
click at [134, 102] on input "240" at bounding box center [279, 102] width 327 height 12
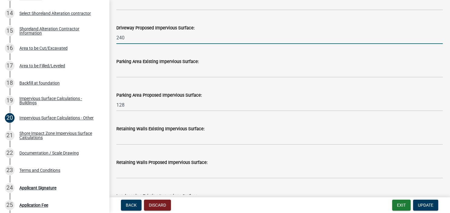
scroll to position [384, 0]
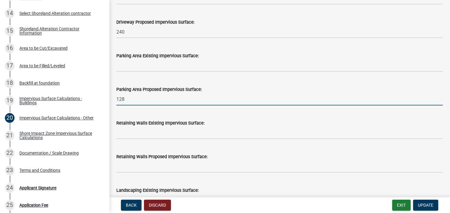
type input "240"
click at [127, 101] on input "128" at bounding box center [279, 99] width 327 height 12
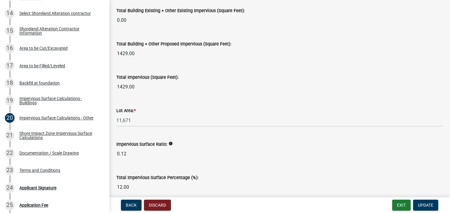
scroll to position [725, 0]
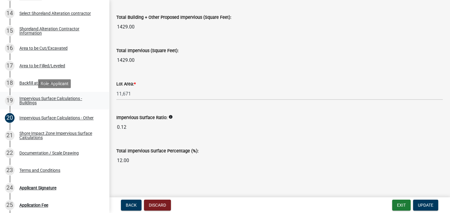
type input "128"
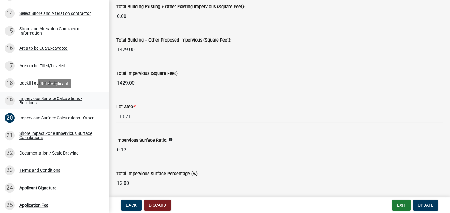
click at [27, 103] on div "Impervious Surface Calculations - Buildings" at bounding box center [59, 100] width 80 height 8
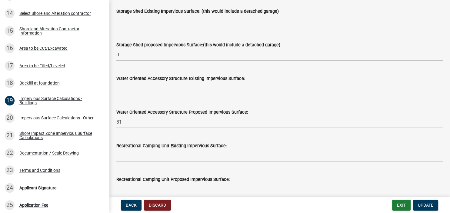
scroll to position [175, 0]
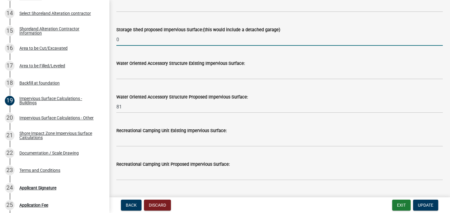
click at [129, 38] on input "0" at bounding box center [279, 39] width 327 height 12
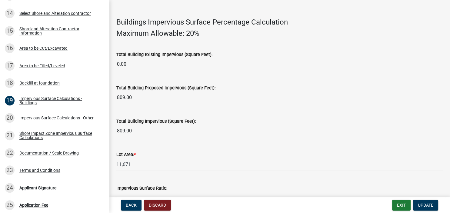
scroll to position [481, 0]
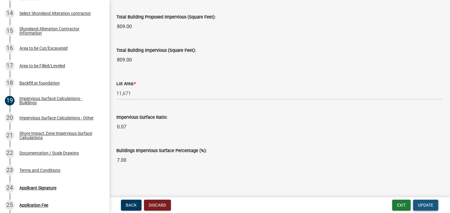
click at [428, 208] on button "Update" at bounding box center [425, 205] width 25 height 11
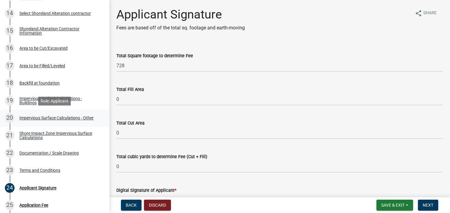
click at [33, 117] on div "Impervious Surface Calculations - Other" at bounding box center [56, 118] width 74 height 4
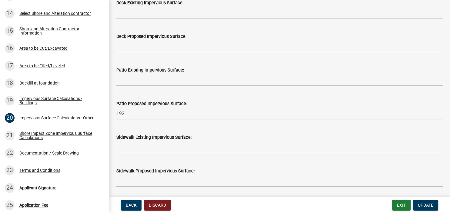
scroll to position [105, 0]
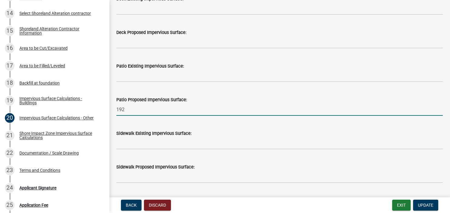
click at [125, 110] on input "192" at bounding box center [279, 109] width 327 height 12
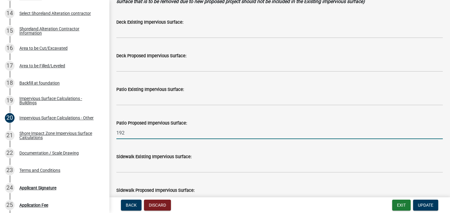
scroll to position [70, 0]
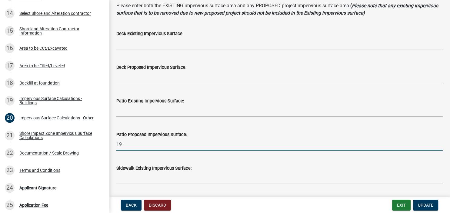
type input "192"
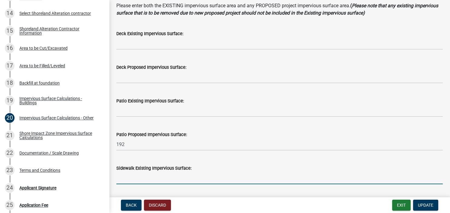
scroll to position [184, 0]
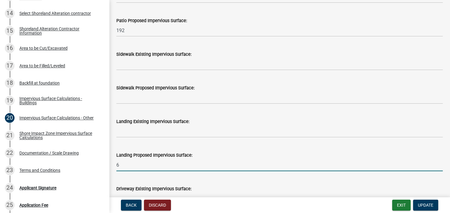
type input "60"
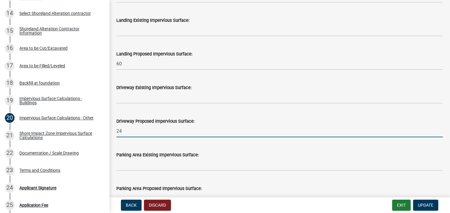
type input "240"
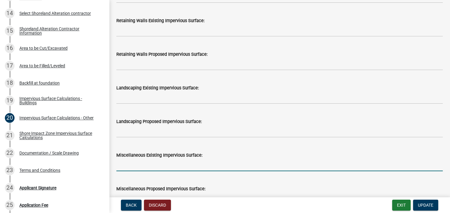
scroll to position [588, 0]
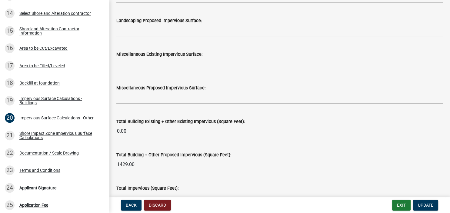
click at [130, 133] on input "0.00" at bounding box center [279, 131] width 327 height 12
click at [131, 133] on input "0.00" at bounding box center [279, 131] width 327 height 12
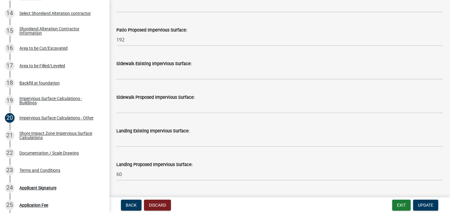
scroll to position [166, 0]
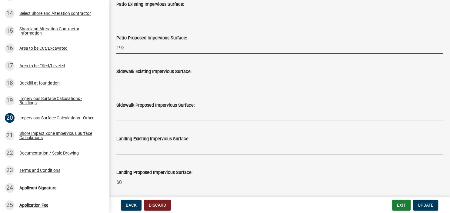
drag, startPoint x: 128, startPoint y: 48, endPoint x: 103, endPoint y: 48, distance: 24.6
click at [116, 48] on input "192" at bounding box center [279, 48] width 327 height 12
type input "300"
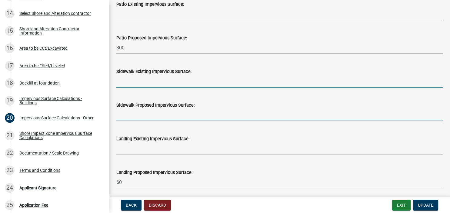
click at [134, 118] on input "text" at bounding box center [279, 115] width 327 height 12
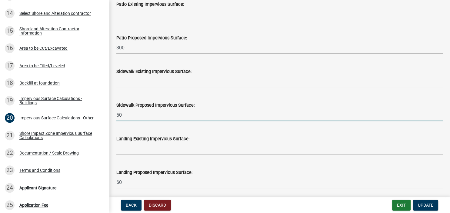
type input "50"
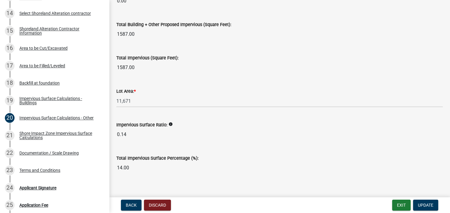
scroll to position [725, 0]
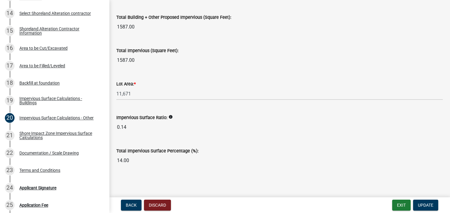
click at [173, 117] on icon "info" at bounding box center [171, 117] width 4 height 4
click at [420, 203] on button "Update" at bounding box center [425, 205] width 25 height 11
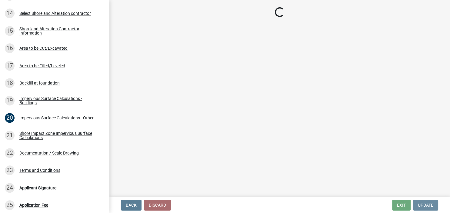
scroll to position [0, 0]
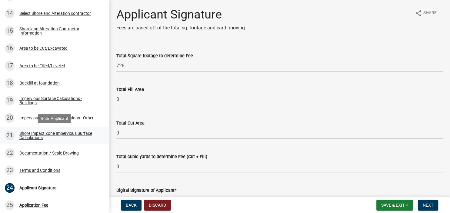
click at [26, 136] on div "Shore Impact Zone Impervious Surface Calculations" at bounding box center [59, 135] width 80 height 8
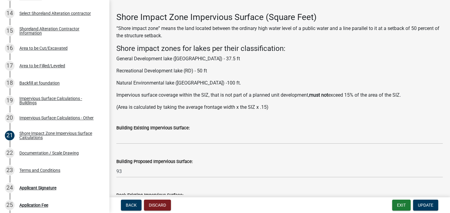
scroll to position [35, 0]
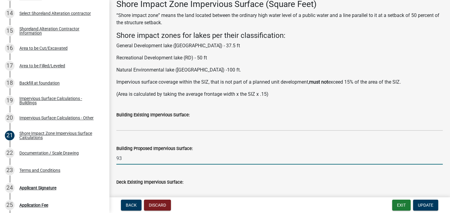
click at [127, 159] on input "93" at bounding box center [279, 158] width 327 height 12
type input "9"
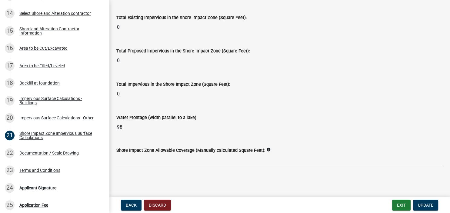
scroll to position [805, 0]
click at [124, 127] on input "98" at bounding box center [279, 127] width 327 height 12
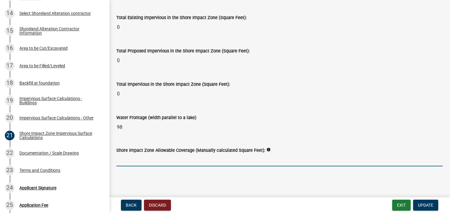
click at [119, 126] on input "98" at bounding box center [279, 127] width 327 height 12
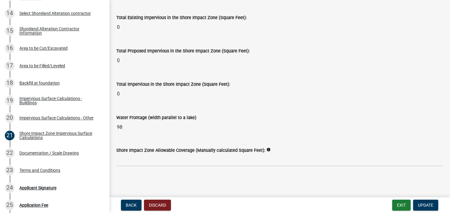
click at [123, 126] on input "98" at bounding box center [279, 127] width 327 height 12
click at [124, 126] on input "98" at bounding box center [279, 127] width 327 height 12
click at [287, 101] on wm-data-entity-input "Total Impervious in the Shore Impact Zone (Square Feet): 0" at bounding box center [279, 88] width 327 height 33
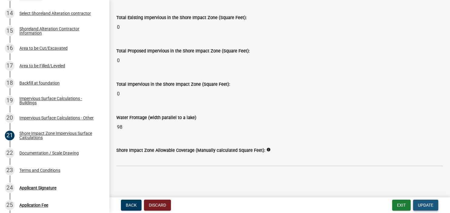
click at [423, 207] on span "Update" at bounding box center [425, 205] width 15 height 5
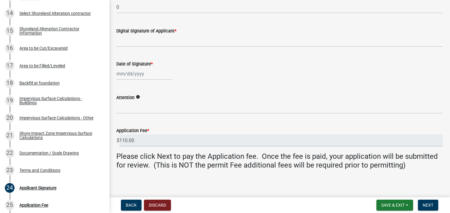
scroll to position [163, 0]
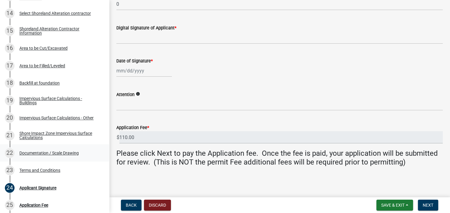
click at [39, 152] on div "Documentation / Scale Drawing" at bounding box center [48, 153] width 59 height 4
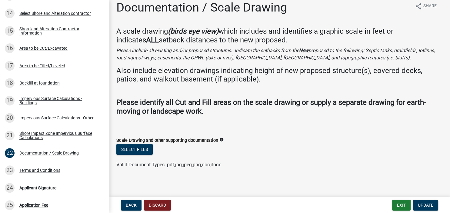
scroll to position [9, 0]
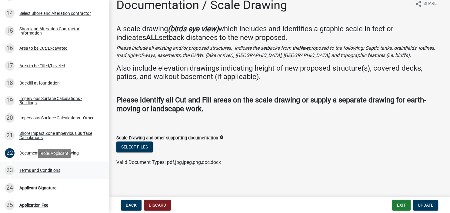
click at [28, 170] on div "Terms and Conditions" at bounding box center [39, 170] width 41 height 4
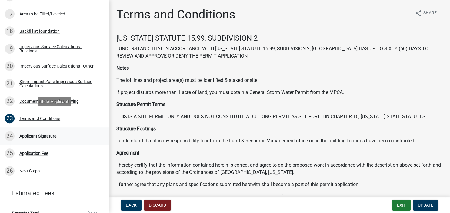
scroll to position [398, 0]
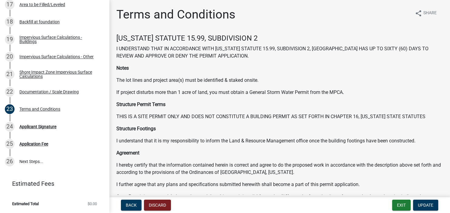
click at [290, 18] on div "Terms and Conditions share Share" at bounding box center [279, 16] width 327 height 19
click at [428, 206] on span "Update" at bounding box center [425, 205] width 15 height 5
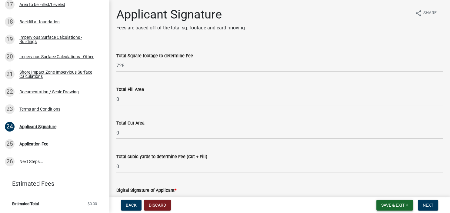
click at [399, 206] on span "Save & Exit" at bounding box center [392, 205] width 23 height 5
click at [391, 191] on button "Save & Exit" at bounding box center [389, 189] width 49 height 15
